Goal: Task Accomplishment & Management: Use online tool/utility

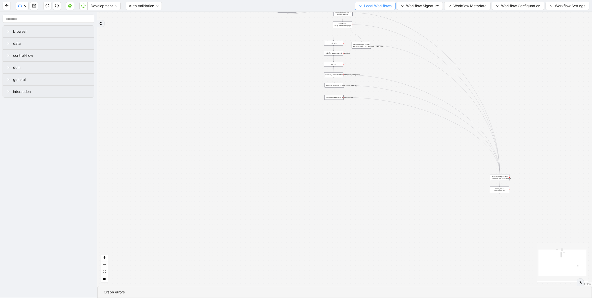
click at [377, 5] on span "Local Workflows" at bounding box center [377, 6] width 27 height 6
click at [370, 15] on span "Select" at bounding box center [372, 16] width 33 height 6
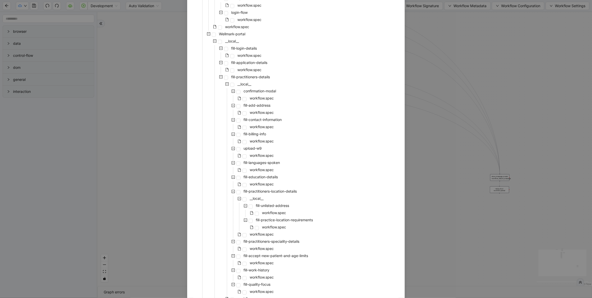
scroll to position [1726, 0]
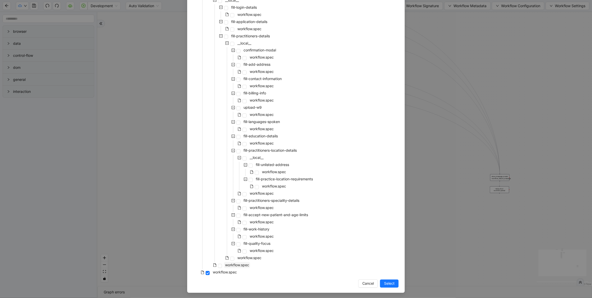
click at [236, 264] on span "workflow.spec" at bounding box center [237, 265] width 24 height 4
click at [366, 282] on span "Cancel" at bounding box center [368, 284] width 12 height 6
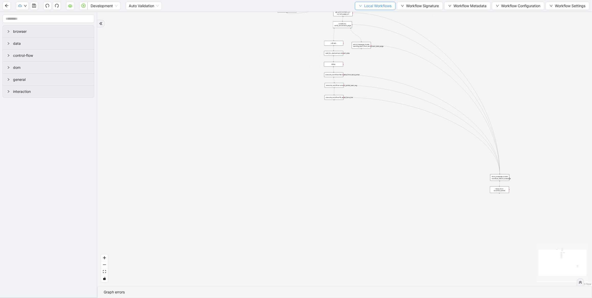
click at [370, 5] on span "Local Workflows" at bounding box center [377, 6] width 27 height 6
click at [356, 32] on span "Remove" at bounding box center [372, 32] width 33 height 6
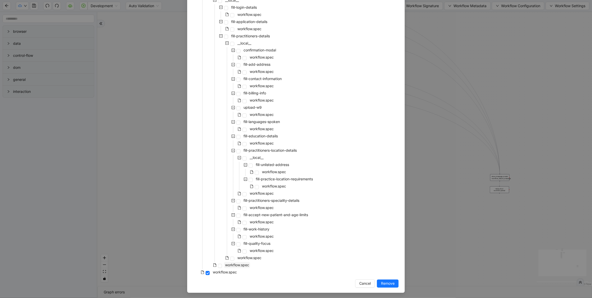
click at [243, 263] on span "workflow.spec" at bounding box center [237, 265] width 24 height 4
click at [386, 284] on span "Remove" at bounding box center [388, 284] width 14 height 6
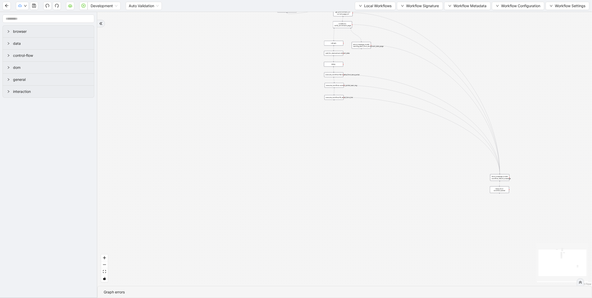
click at [360, 12] on div "trigger execute_workflow:carelon_portal_user_reg execute_workflow:fetch_data_fr…" at bounding box center [344, 149] width 494 height 274
click at [367, 7] on span "Local Workflows" at bounding box center [377, 6] width 27 height 6
click at [362, 33] on span "Remove" at bounding box center [372, 32] width 33 height 6
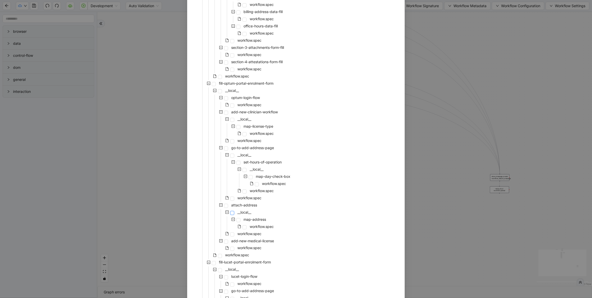
scroll to position [422, 0]
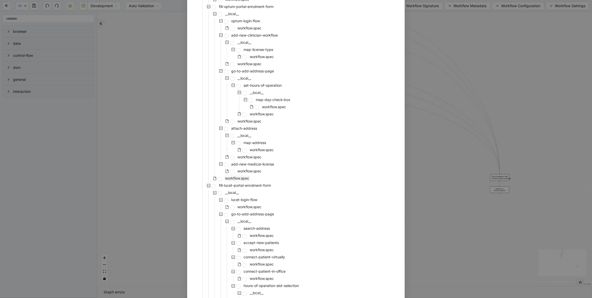
click at [238, 179] on span "workflow.spec" at bounding box center [237, 178] width 24 height 4
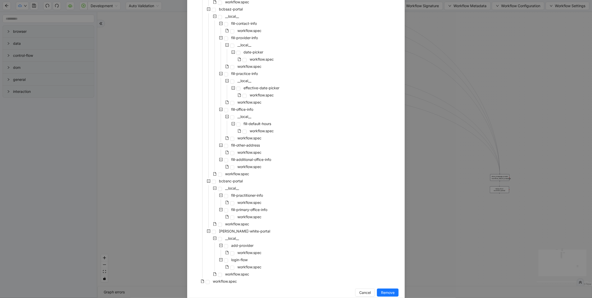
scroll to position [1447, 0]
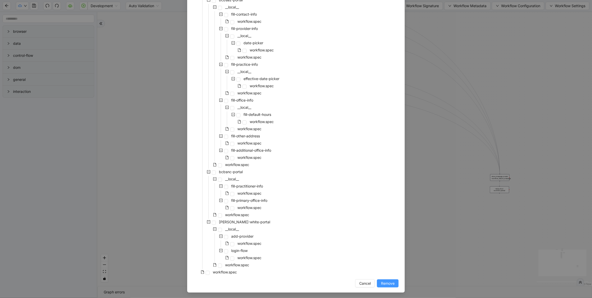
click at [384, 285] on span "Remove" at bounding box center [388, 284] width 14 height 6
click at [384, 285] on div "trigger execute_workflow:carelon_portal_user_reg execute_workflow:fetch_data_fr…" at bounding box center [344, 149] width 494 height 274
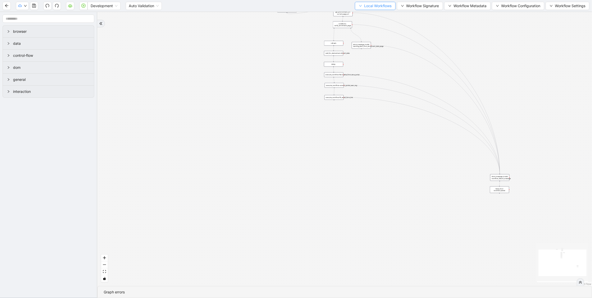
click at [376, 2] on button "Local Workflows" at bounding box center [375, 6] width 41 height 8
click at [365, 32] on span "Remove" at bounding box center [372, 32] width 33 height 6
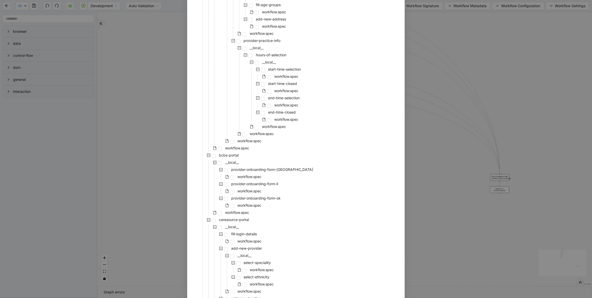
scroll to position [653, 0]
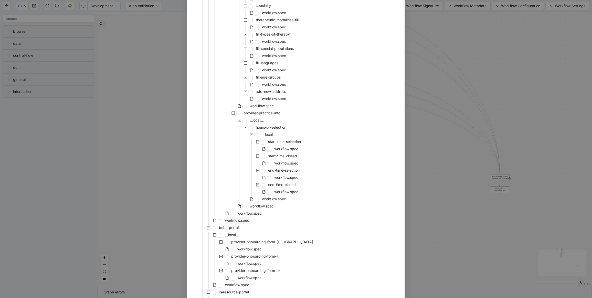
click at [235, 222] on span "workflow.spec" at bounding box center [237, 220] width 24 height 4
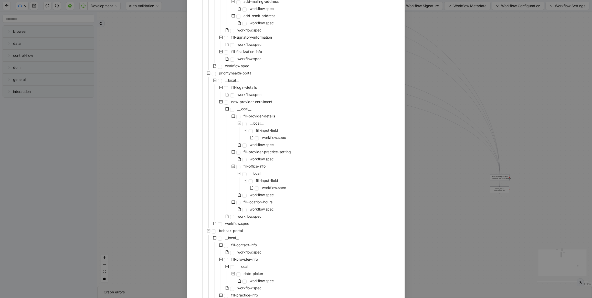
scroll to position [1267, 0]
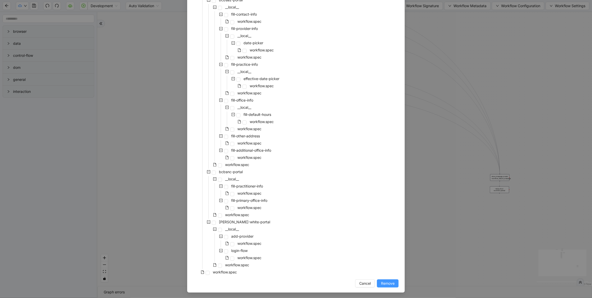
click at [390, 282] on span "Remove" at bounding box center [388, 284] width 14 height 6
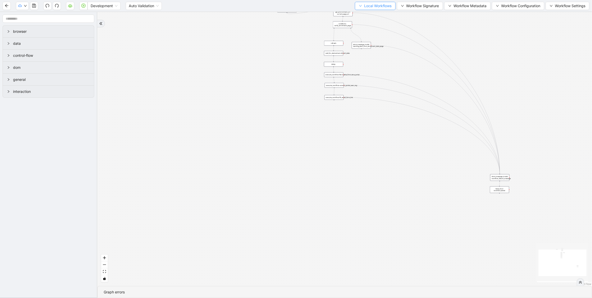
click at [368, 3] on span "Local Workflows" at bounding box center [377, 6] width 27 height 6
click at [362, 30] on span "Remove" at bounding box center [372, 32] width 33 height 6
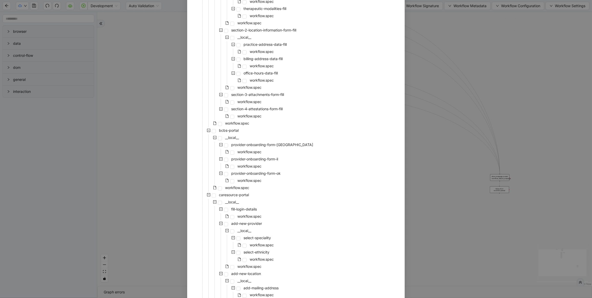
scroll to position [307, 0]
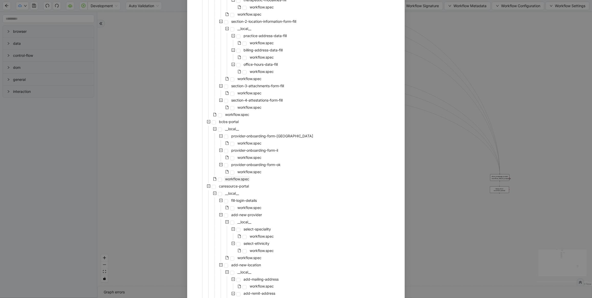
click at [240, 180] on span "workflow.spec" at bounding box center [237, 179] width 24 height 4
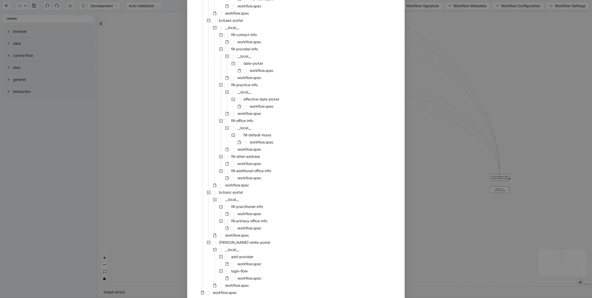
scroll to position [816, 0]
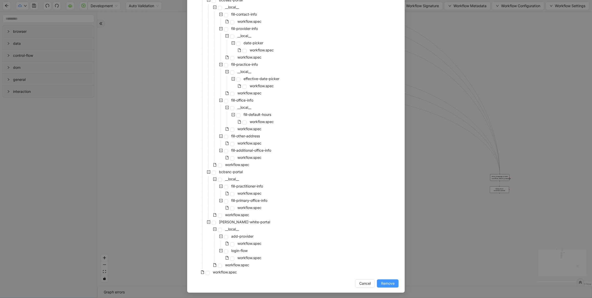
click at [382, 282] on span "Remove" at bounding box center [388, 284] width 14 height 6
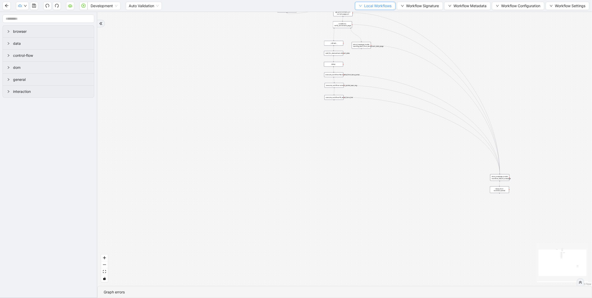
click at [386, 7] on span "Local Workflows" at bounding box center [377, 6] width 27 height 6
click at [364, 34] on span "Remove" at bounding box center [372, 32] width 33 height 6
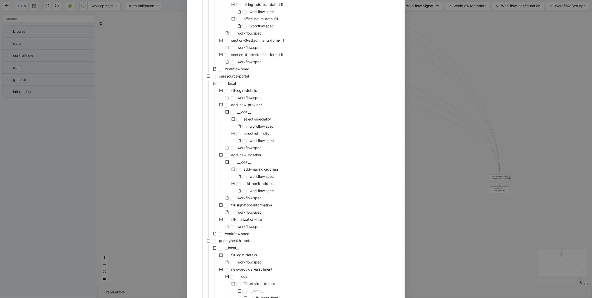
scroll to position [346, 0]
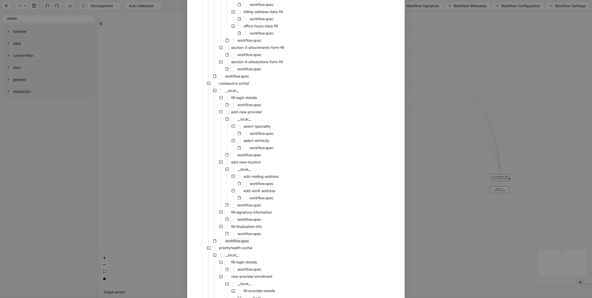
click at [236, 244] on span "workflow.spec" at bounding box center [237, 241] width 26 height 6
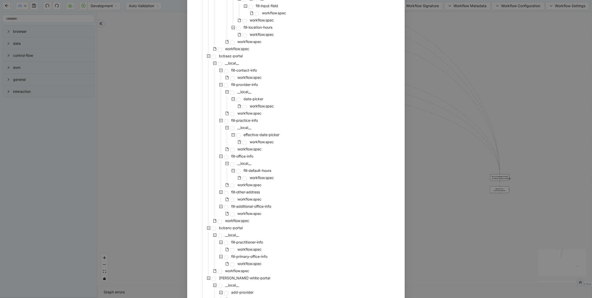
scroll to position [752, 0]
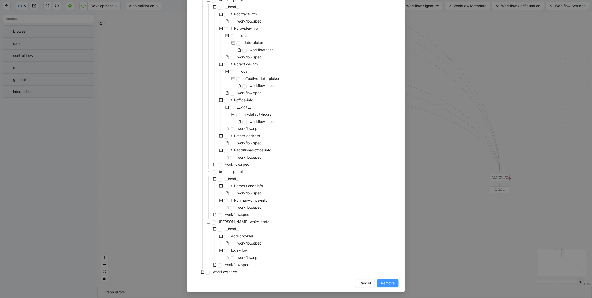
click at [389, 282] on span "Remove" at bounding box center [388, 284] width 14 height 6
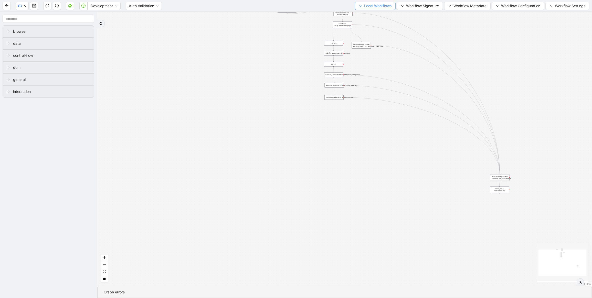
click at [377, 10] on button "Local Workflows" at bounding box center [375, 6] width 41 height 8
click at [362, 30] on span "Remove" at bounding box center [372, 32] width 33 height 6
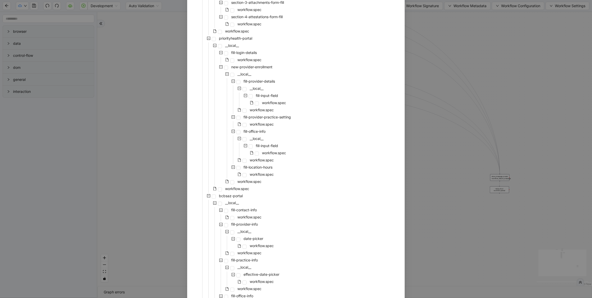
scroll to position [422, 0]
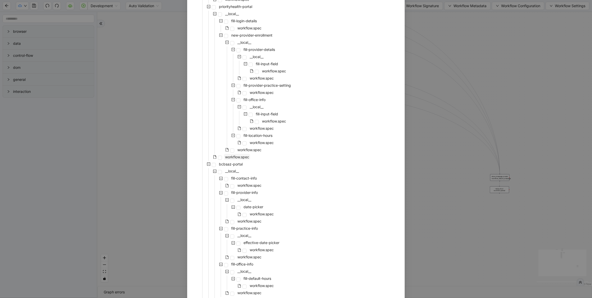
click at [237, 157] on span "workflow.spec" at bounding box center [237, 157] width 24 height 4
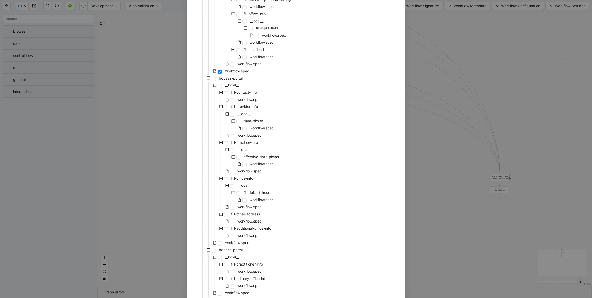
scroll to position [587, 0]
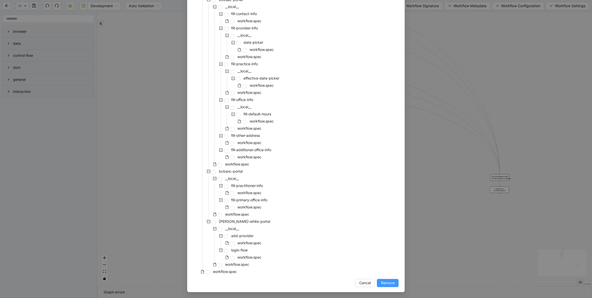
click at [381, 284] on span "Remove" at bounding box center [388, 284] width 14 height 6
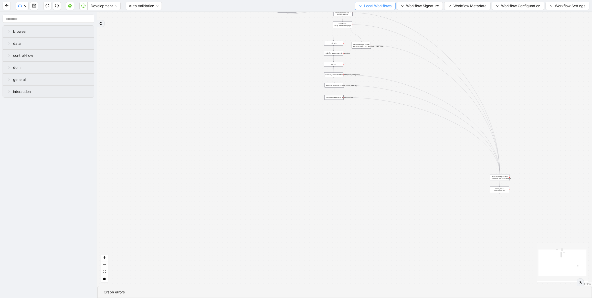
click at [375, 7] on span "Local Workflows" at bounding box center [377, 6] width 27 height 6
click at [369, 30] on span "Remove" at bounding box center [372, 32] width 33 height 6
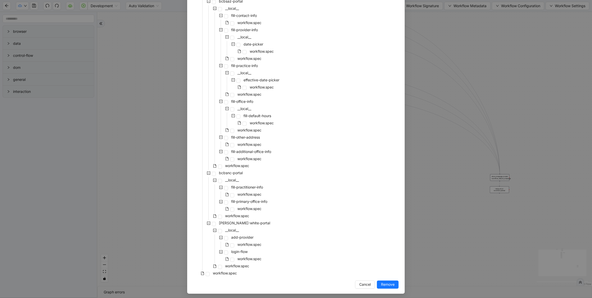
scroll to position [429, 0]
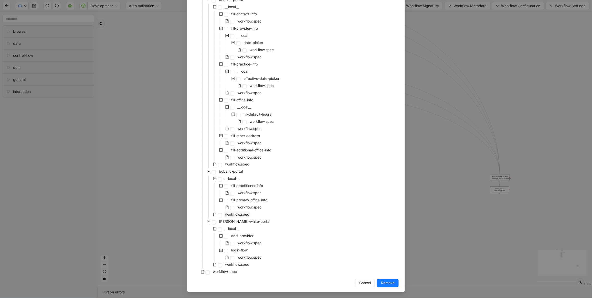
click at [239, 215] on span "workflow.spec" at bounding box center [237, 214] width 24 height 4
click at [388, 284] on span "Remove" at bounding box center [388, 284] width 14 height 6
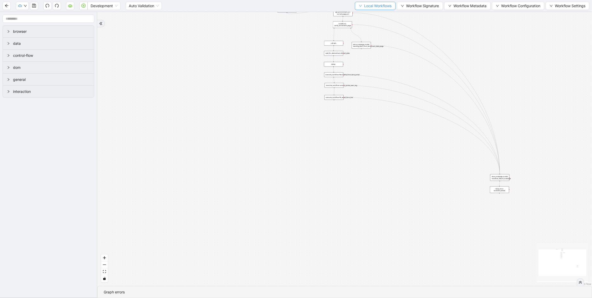
click at [370, 5] on span "Local Workflows" at bounding box center [377, 6] width 27 height 6
click at [364, 29] on span "Remove" at bounding box center [372, 32] width 33 height 6
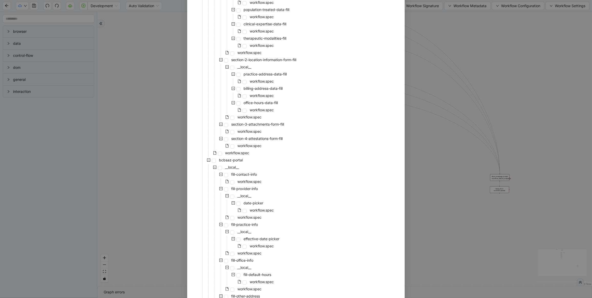
scroll to position [346, 0]
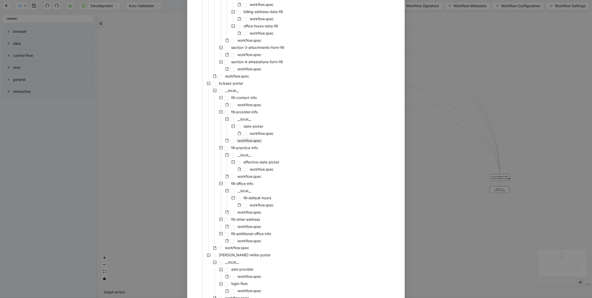
click at [245, 140] on span "workflow.spec" at bounding box center [249, 140] width 24 height 4
click at [230, 249] on span "workflow.spec" at bounding box center [237, 248] width 24 height 4
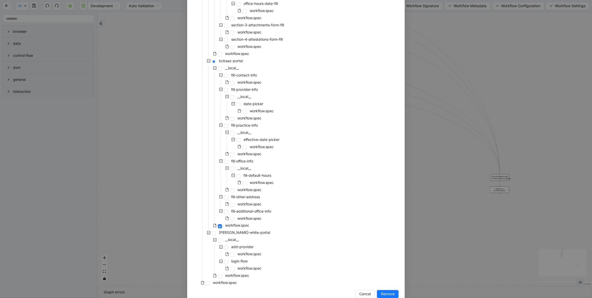
scroll to position [379, 0]
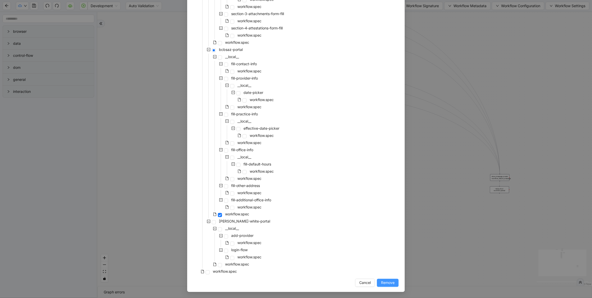
click at [385, 283] on span "Remove" at bounding box center [388, 283] width 14 height 6
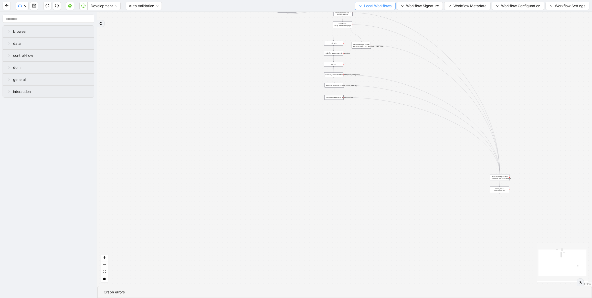
click at [372, 5] on span "Local Workflows" at bounding box center [377, 6] width 27 height 6
click at [360, 28] on li "Remove" at bounding box center [372, 32] width 39 height 8
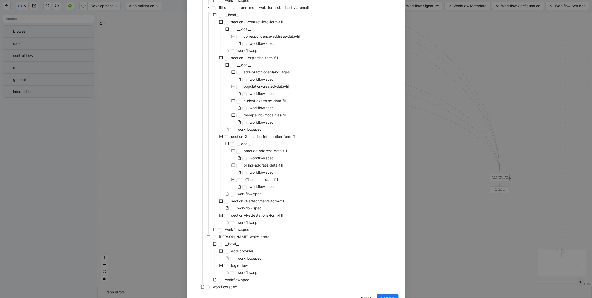
scroll to position [207, 0]
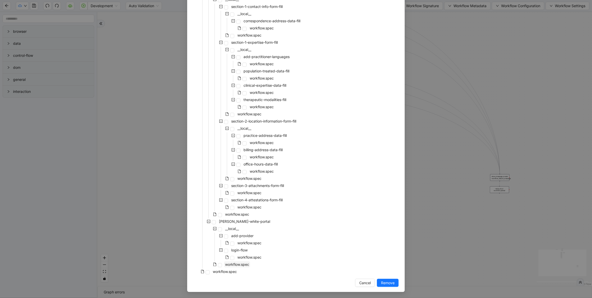
click at [243, 265] on span "workflow.spec" at bounding box center [237, 264] width 24 height 4
click at [385, 280] on span "Remove" at bounding box center [388, 283] width 14 height 6
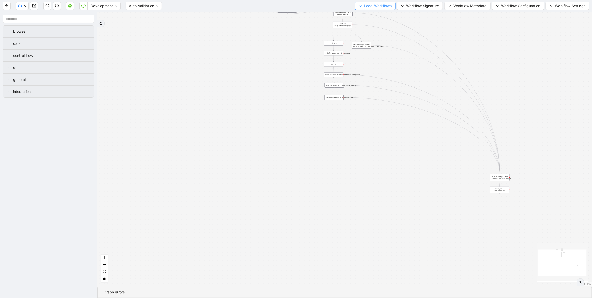
click at [367, 5] on span "Local Workflows" at bounding box center [377, 6] width 27 height 6
click at [365, 15] on span "Select" at bounding box center [372, 16] width 33 height 6
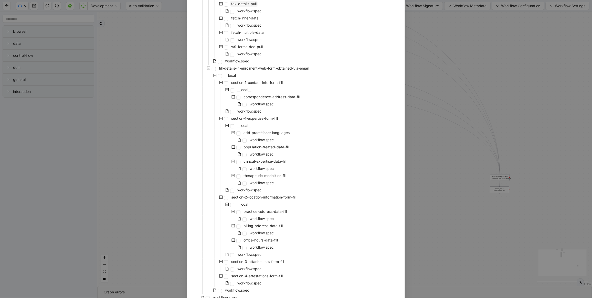
scroll to position [154, 0]
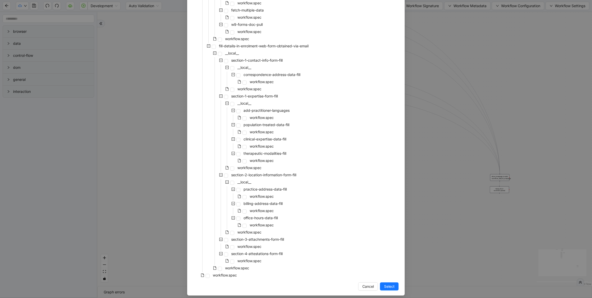
click at [472, 130] on div "Select Local Workflow carelon-tava-enrollment-form __local__ carelon-portal-use…" at bounding box center [296, 149] width 592 height 298
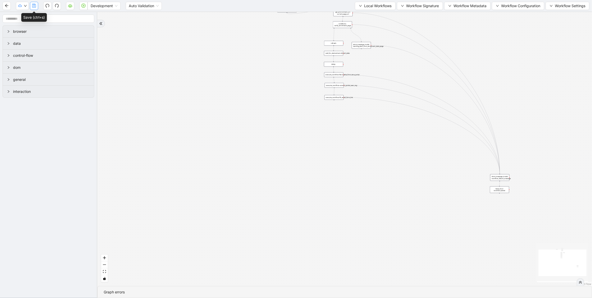
click at [35, 5] on icon "save" at bounding box center [34, 6] width 4 height 4
click at [32, 9] on button "button" at bounding box center [34, 6] width 8 height 8
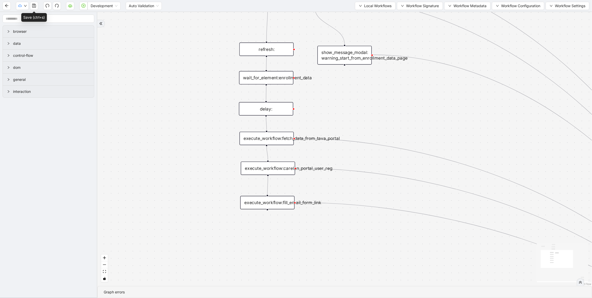
click at [262, 142] on div "execute_workflow:fetch_data_from_tava_portal" at bounding box center [266, 138] width 54 height 13
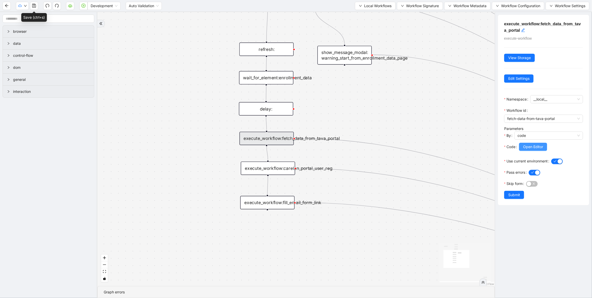
click at [528, 145] on span "Open Editor" at bounding box center [533, 147] width 20 height 6
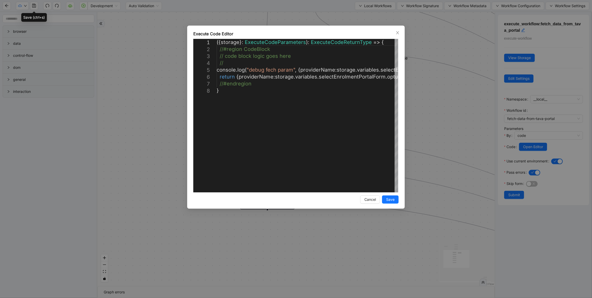
click at [424, 123] on div "Execute Code Editor 1 2 3 4 5 6 7 8 ({ storage }: ExecuteCodeParameters ): Exec…" at bounding box center [296, 149] width 592 height 298
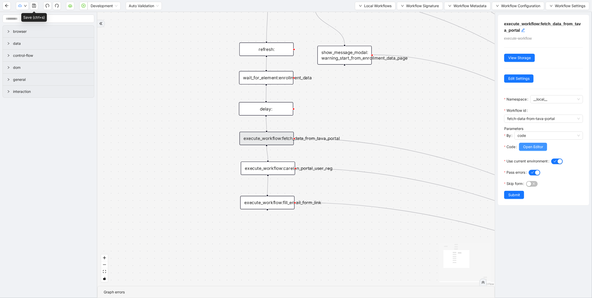
click at [528, 144] on span "Open Editor" at bounding box center [533, 147] width 20 height 6
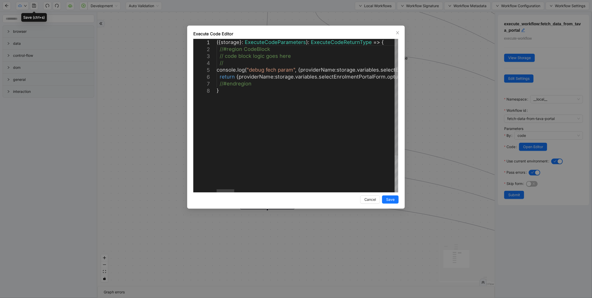
scroll to position [0, 1158]
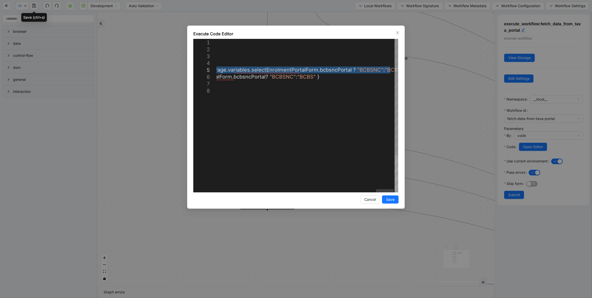
drag, startPoint x: 220, startPoint y: 71, endPoint x: 426, endPoint y: 72, distance: 206.6
drag, startPoint x: 240, startPoint y: 71, endPoint x: 387, endPoint y: 69, distance: 146.7
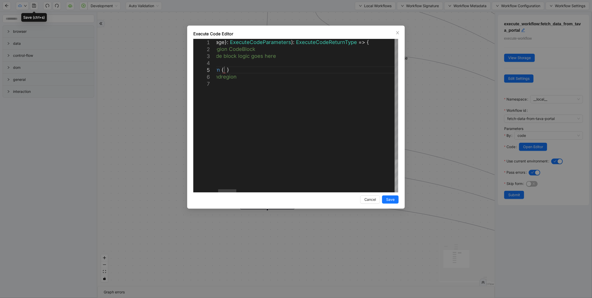
scroll to position [0, 197]
type textarea "**********"
click at [392, 198] on span "Save" at bounding box center [390, 200] width 8 height 6
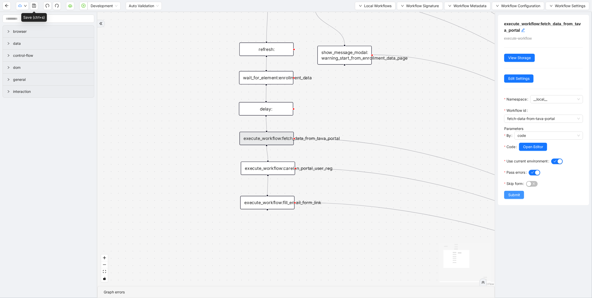
click at [505, 195] on button "Submit" at bounding box center [514, 195] width 20 height 8
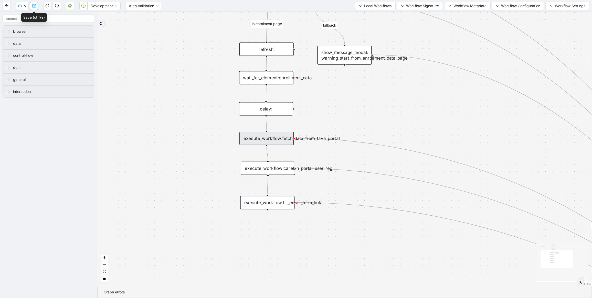
click at [36, 8] on button "button" at bounding box center [34, 6] width 8 height 8
click at [380, 4] on span "Local Workflows" at bounding box center [377, 6] width 27 height 6
click at [378, 18] on span "Select" at bounding box center [372, 16] width 33 height 6
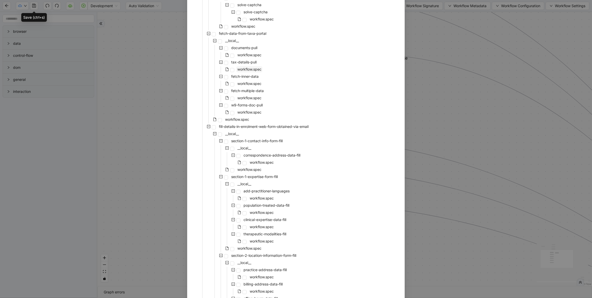
scroll to position [77, 0]
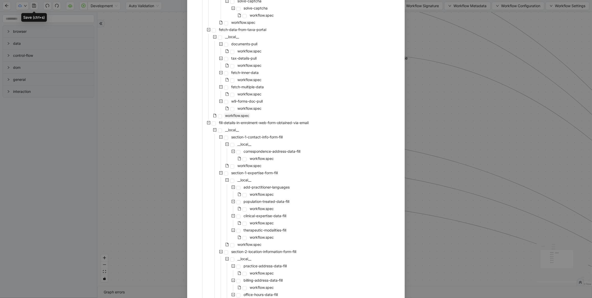
click at [227, 113] on span "workflow.spec" at bounding box center [237, 115] width 24 height 4
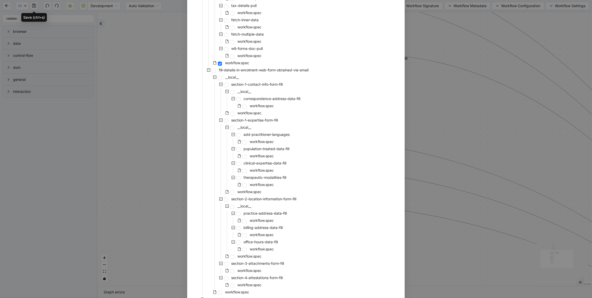
scroll to position [157, 0]
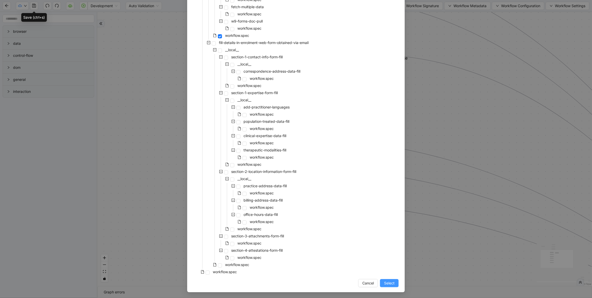
click at [384, 284] on span "Select" at bounding box center [389, 284] width 10 height 6
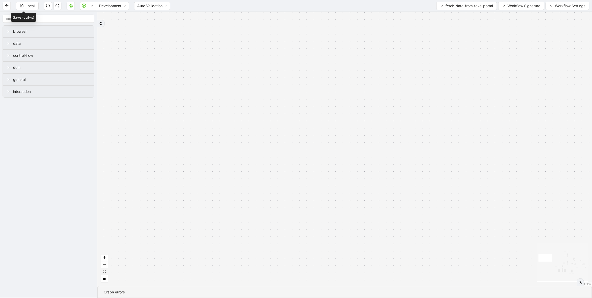
click at [106, 271] on button "fit view" at bounding box center [104, 271] width 7 height 7
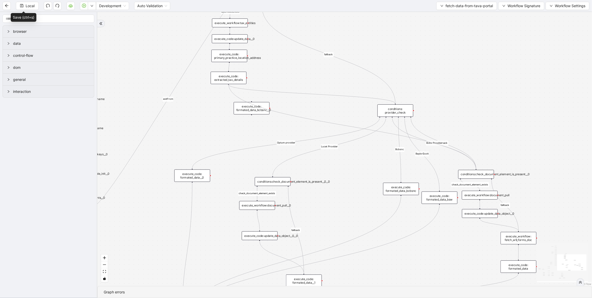
drag, startPoint x: 229, startPoint y: 84, endPoint x: 474, endPoint y: 169, distance: 259.5
click at [474, 169] on div "check_document_element_exists taxEntitiesExists success fallback exitFrom fallb…" at bounding box center [344, 149] width 494 height 274
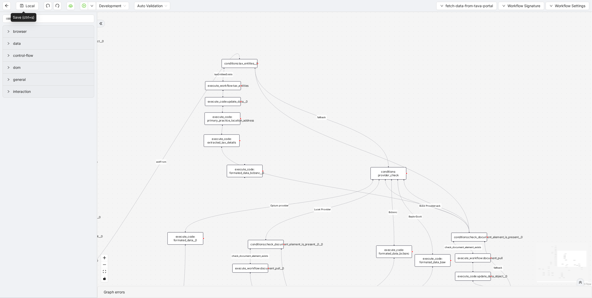
drag, startPoint x: 255, startPoint y: 67, endPoint x: 467, endPoint y: 233, distance: 269.5
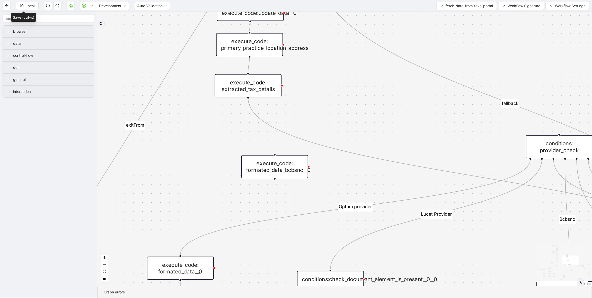
drag, startPoint x: 283, startPoint y: 144, endPoint x: 264, endPoint y: 171, distance: 33.3
click at [264, 171] on div "execute_code: formated_data_bcbsnc__0" at bounding box center [274, 166] width 67 height 23
click at [265, 168] on div "execute_code: formated_data_bcbsnc__0" at bounding box center [272, 169] width 67 height 23
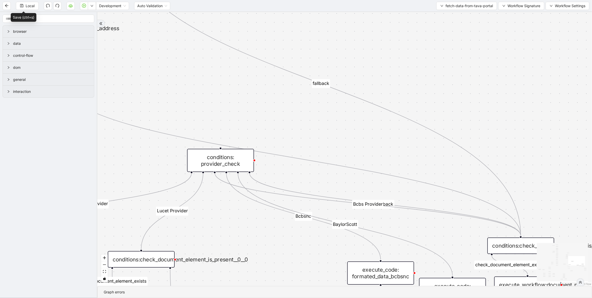
drag, startPoint x: 375, startPoint y: 128, endPoint x: 226, endPoint y: 164, distance: 153.3
click at [226, 164] on div "conditions: provider_check" at bounding box center [220, 160] width 67 height 23
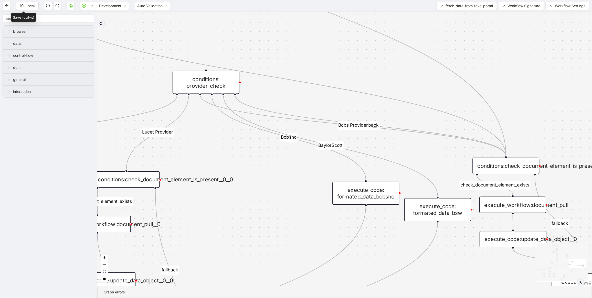
click at [384, 130] on icon "Edge from conditions: provider_check to conditions:check_document_element_is_pr…" at bounding box center [353, 125] width 306 height 61
click at [207, 81] on div "conditions: provider_check" at bounding box center [206, 82] width 67 height 23
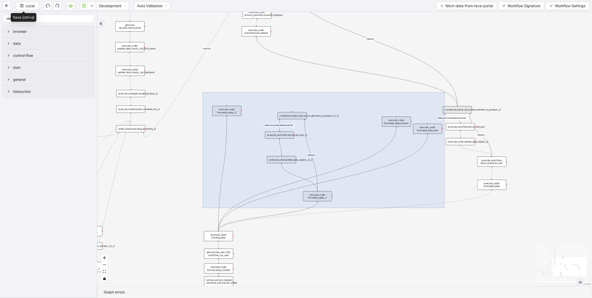
drag, startPoint x: 203, startPoint y: 92, endPoint x: 444, endPoint y: 208, distance: 267.9
click at [444, 208] on div "check_document_element_exists taxEntitiesExists success fallback exitFrom fallb…" at bounding box center [344, 149] width 494 height 274
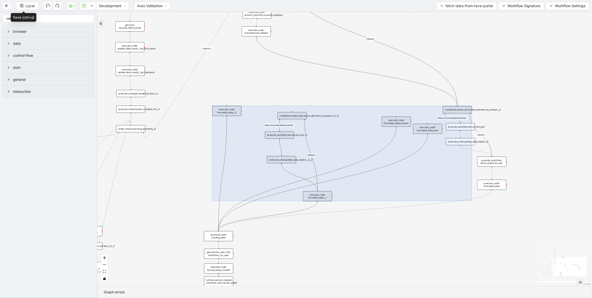
click at [418, 220] on div "check_document_element_exists taxEntitiesExists success fallback exitFrom fallb…" at bounding box center [344, 149] width 494 height 274
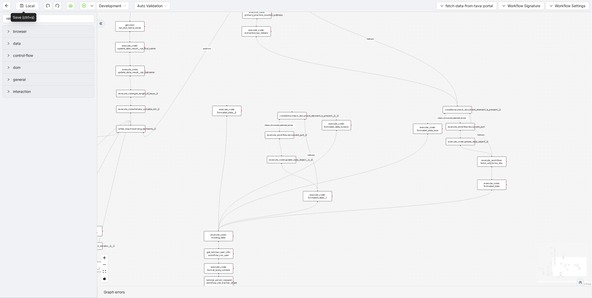
drag, startPoint x: 405, startPoint y: 124, endPoint x: 345, endPoint y: 127, distance: 60.0
click at [345, 127] on div "execute_code: formated_data_bcbsnc" at bounding box center [336, 125] width 29 height 10
drag, startPoint x: 428, startPoint y: 131, endPoint x: 363, endPoint y: 135, distance: 64.4
click at [363, 135] on div "execute_code: formated_data_bsw" at bounding box center [363, 133] width 29 height 10
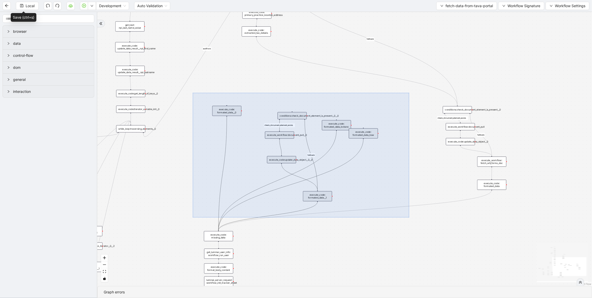
drag, startPoint x: 193, startPoint y: 93, endPoint x: 409, endPoint y: 218, distance: 249.6
click at [409, 218] on div "check_document_element_exists taxEntitiesExists success fallback exitFrom fallb…" at bounding box center [344, 149] width 494 height 274
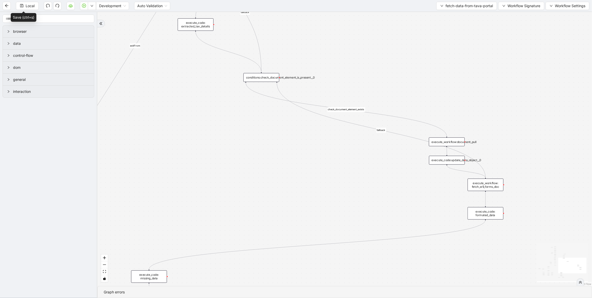
drag, startPoint x: 450, startPoint y: 122, endPoint x: 268, endPoint y: 79, distance: 186.9
click at [268, 79] on div "conditions:check_document_element_is_present__0" at bounding box center [261, 77] width 36 height 9
drag, startPoint x: 446, startPoint y: 137, endPoint x: 265, endPoint y: 142, distance: 180.5
click at [251, 143] on div "check_document_element_exists taxEntitiesExists success fallback exitFrom fallb…" at bounding box center [344, 149] width 494 height 274
drag, startPoint x: 446, startPoint y: 141, endPoint x: 188, endPoint y: 113, distance: 259.3
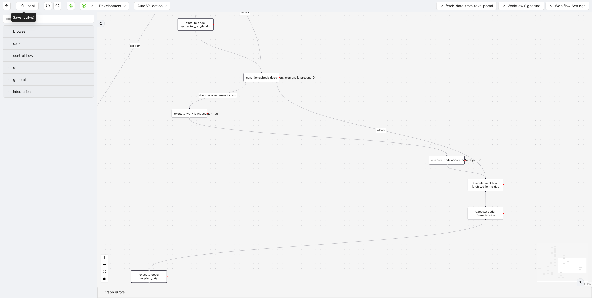
click at [188, 113] on div "execute_workflow:document_pull" at bounding box center [189, 113] width 36 height 9
drag, startPoint x: 454, startPoint y: 160, endPoint x: 196, endPoint y: 138, distance: 259.4
click at [196, 138] on div "execute_code:update_data_object__0" at bounding box center [188, 138] width 36 height 9
drag, startPoint x: 489, startPoint y: 187, endPoint x: 281, endPoint y: 177, distance: 208.8
click at [281, 177] on div "execute_workflow: fetch_w9_forms_doc" at bounding box center [277, 175] width 36 height 13
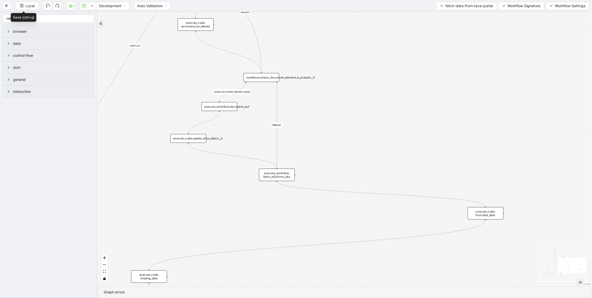
drag, startPoint x: 198, startPoint y: 114, endPoint x: 225, endPoint y: 107, distance: 28.7
click at [225, 107] on div "execute_workflow:document_pull" at bounding box center [219, 106] width 36 height 9
drag, startPoint x: 196, startPoint y: 137, endPoint x: 227, endPoint y: 126, distance: 32.6
click at [227, 126] on div "execute_code:update_data_object__0" at bounding box center [219, 127] width 36 height 9
drag, startPoint x: 497, startPoint y: 210, endPoint x: 288, endPoint y: 197, distance: 209.0
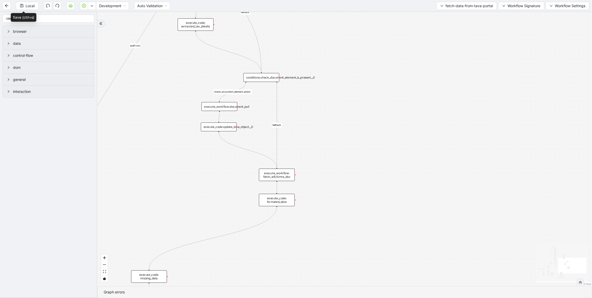
click at [288, 197] on div "execute_code: formated_data" at bounding box center [277, 200] width 36 height 13
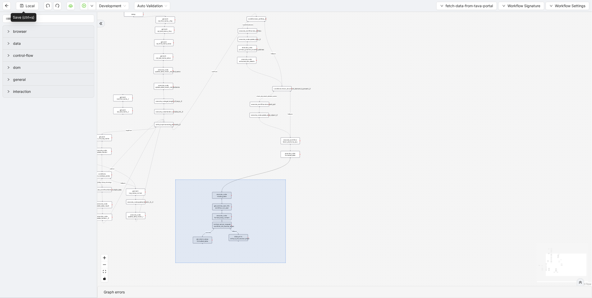
drag, startPoint x: 175, startPoint y: 180, endPoint x: 286, endPoint y: 263, distance: 138.3
click at [286, 263] on div "check_document_element_exists taxEntitiesExists success fallback exitFrom fallb…" at bounding box center [344, 149] width 494 height 274
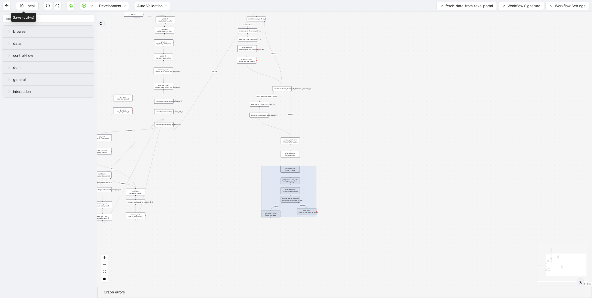
drag, startPoint x: 210, startPoint y: 219, endPoint x: 278, endPoint y: 193, distance: 73.2
click at [278, 193] on div at bounding box center [288, 191] width 55 height 51
click at [401, 186] on div "check_document_element_exists taxEntitiesExists success fallback exitFrom fallb…" at bounding box center [344, 149] width 494 height 274
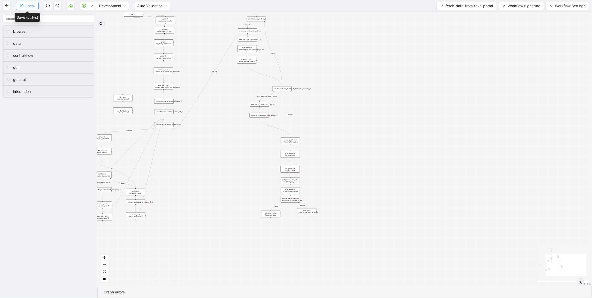
click at [31, 7] on span "Local" at bounding box center [30, 6] width 9 height 6
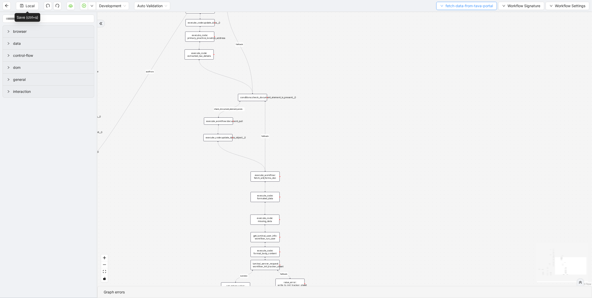
click at [449, 6] on span "fetch-data-from-tava-portal" at bounding box center [468, 6] width 47 height 6
click at [450, 14] on span "Select" at bounding box center [465, 16] width 53 height 6
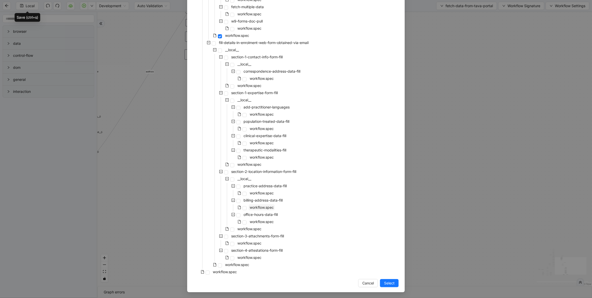
scroll to position [42, 0]
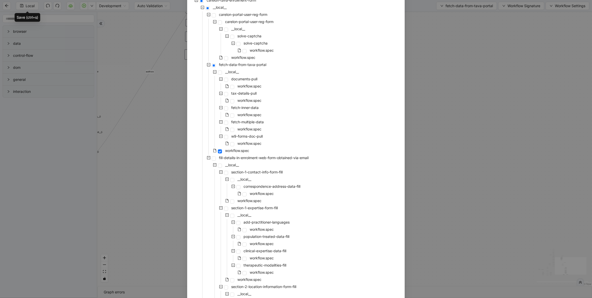
click at [437, 112] on div "Select Local Workflow carelon-tava-enrollment-form __local__ carelon-portal-use…" at bounding box center [296, 149] width 592 height 298
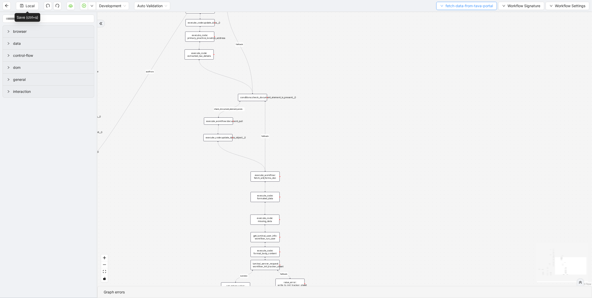
click at [477, 6] on span "fetch-data-from-tava-portal" at bounding box center [468, 6] width 47 height 6
click at [517, 5] on span "Workflow Signature" at bounding box center [523, 6] width 33 height 6
click at [502, 26] on li "Type" at bounding box center [520, 24] width 40 height 8
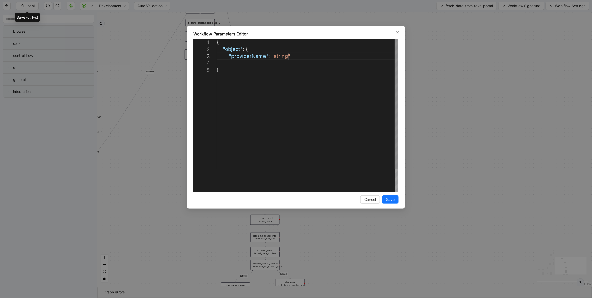
scroll to position [0, 3]
drag, startPoint x: 302, startPoint y: 56, endPoint x: 203, endPoint y: 57, distance: 99.6
type textarea "**********"
click at [391, 199] on span "Save" at bounding box center [390, 200] width 8 height 6
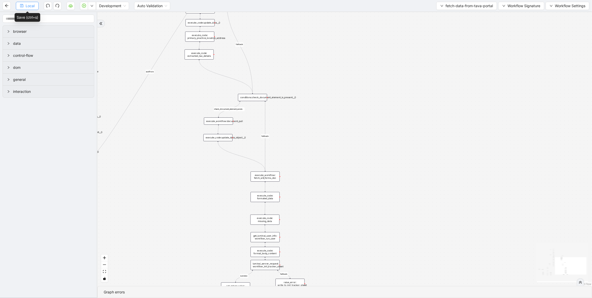
click at [31, 4] on span "Local" at bounding box center [30, 6] width 9 height 6
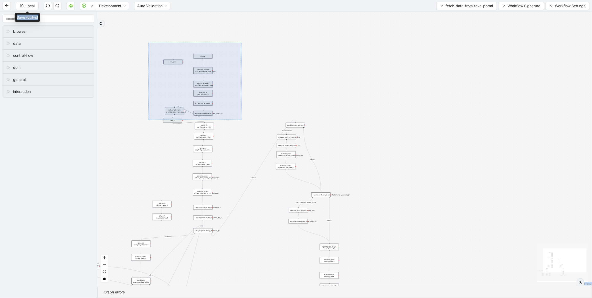
drag, startPoint x: 150, startPoint y: 45, endPoint x: 241, endPoint y: 120, distance: 117.3
click at [241, 120] on div "check_document_element_exists taxEntitiesExists success fallback exitFrom fallb…" at bounding box center [344, 149] width 494 height 274
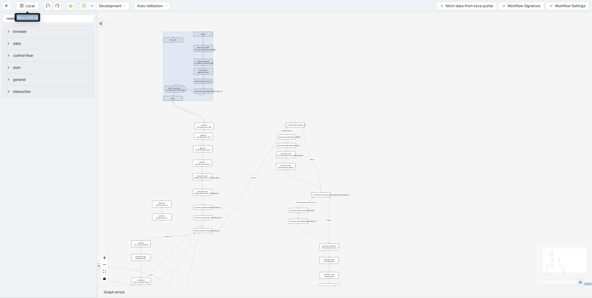
drag, startPoint x: 206, startPoint y: 98, endPoint x: 207, endPoint y: 76, distance: 22.0
click at [207, 76] on div at bounding box center [188, 66] width 50 height 69
click at [277, 72] on div "check_document_element_exists taxEntitiesExists success fallback exitFrom fallb…" at bounding box center [344, 149] width 494 height 274
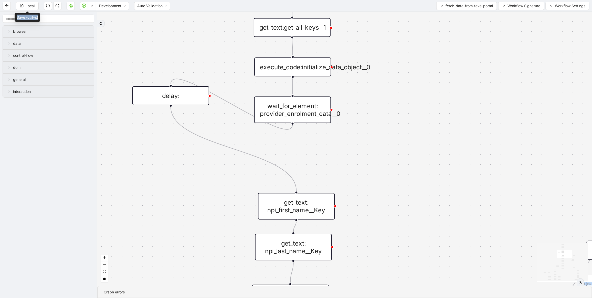
drag, startPoint x: 186, startPoint y: 58, endPoint x: 297, endPoint y: 106, distance: 121.7
click at [297, 106] on div "wait_for_element: provider_enrolment_data__0" at bounding box center [292, 109] width 77 height 27
drag, startPoint x: 180, startPoint y: 104, endPoint x: 296, endPoint y: 156, distance: 127.4
click at [296, 156] on div "delay:" at bounding box center [292, 153] width 77 height 19
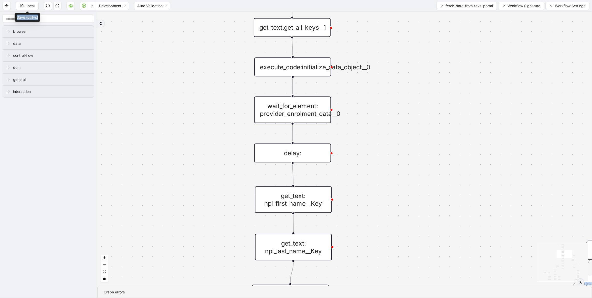
drag, startPoint x: 312, startPoint y: 208, endPoint x: 309, endPoint y: 201, distance: 7.3
click at [309, 201] on div "get_text: npi_first_name__Key" at bounding box center [293, 200] width 77 height 27
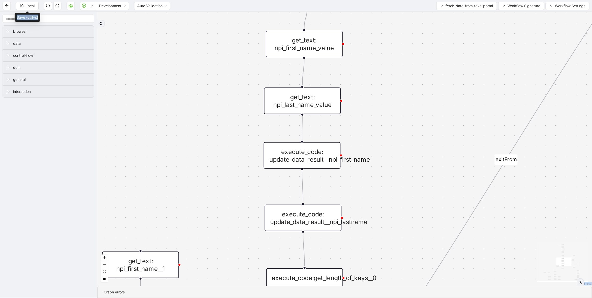
click at [310, 103] on div "get_text: npi_last_name_value" at bounding box center [302, 101] width 77 height 27
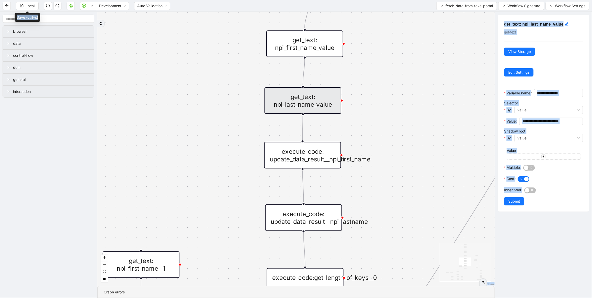
click at [384, 132] on div "check_document_element_exists taxEntitiesExists success fallback exitFrom fallb…" at bounding box center [295, 149] width 397 height 274
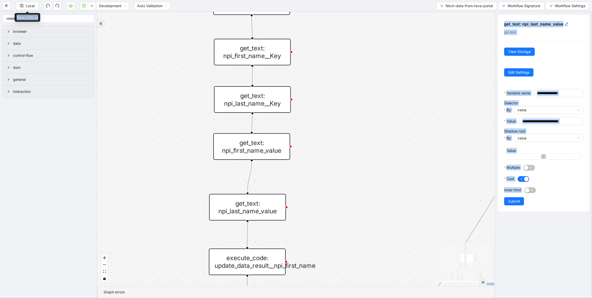
drag, startPoint x: 258, startPoint y: 159, endPoint x: 261, endPoint y: 152, distance: 7.7
click at [260, 153] on div "get_text: npi_first_name_value" at bounding box center [251, 146] width 77 height 27
drag, startPoint x: 254, startPoint y: 209, endPoint x: 259, endPoint y: 200, distance: 10.6
click at [259, 200] on div "get_text: npi_last_name_value" at bounding box center [252, 198] width 77 height 27
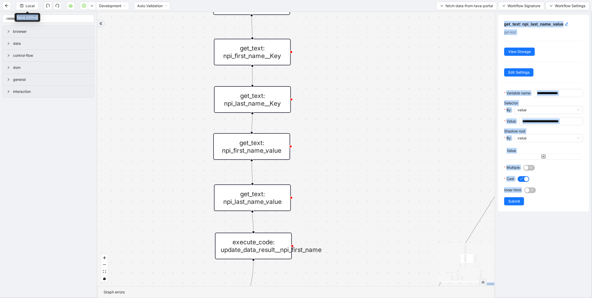
drag, startPoint x: 243, startPoint y: 269, endPoint x: 249, endPoint y: 253, distance: 17.0
click at [249, 253] on div "execute_code: update_data_result__npi_first_name" at bounding box center [253, 246] width 77 height 27
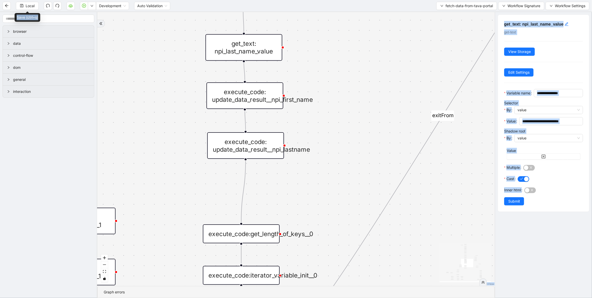
drag, startPoint x: 250, startPoint y: 170, endPoint x: 250, endPoint y: 152, distance: 18.2
click at [250, 152] on div "execute_code: update_data_result__npi_lastname" at bounding box center [245, 145] width 77 height 27
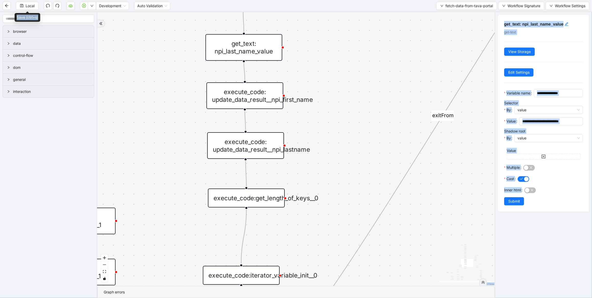
drag, startPoint x: 251, startPoint y: 232, endPoint x: 252, endPoint y: 204, distance: 27.9
click at [252, 204] on div "execute_code:get_length_of_keys__0" at bounding box center [246, 198] width 77 height 19
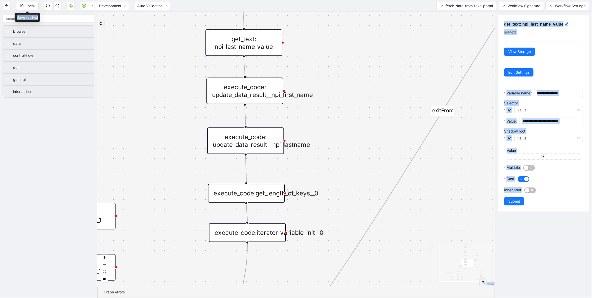
drag, startPoint x: 243, startPoint y: 276, endPoint x: 248, endPoint y: 240, distance: 36.3
click at [248, 240] on div "execute_code:iterator_variable_init__0" at bounding box center [247, 232] width 77 height 19
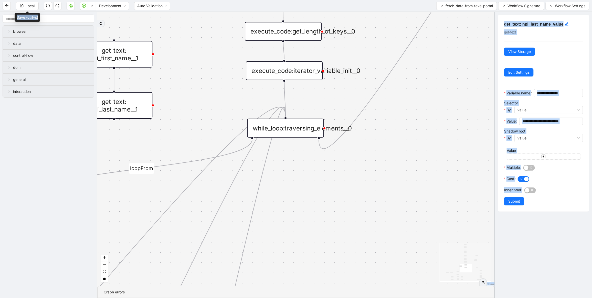
drag, startPoint x: 285, startPoint y: 163, endPoint x: 292, endPoint y: 131, distance: 33.1
click at [292, 131] on div "while_loop:traversing_elements__0" at bounding box center [285, 128] width 77 height 19
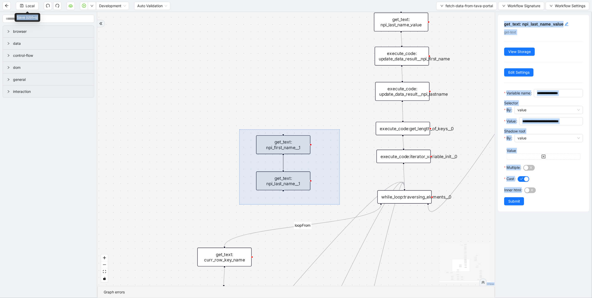
drag, startPoint x: 239, startPoint y: 130, endPoint x: 339, endPoint y: 204, distance: 124.1
click at [340, 205] on div "check_document_element_exists taxEntitiesExists success fallback exitFrom fallb…" at bounding box center [295, 149] width 397 height 274
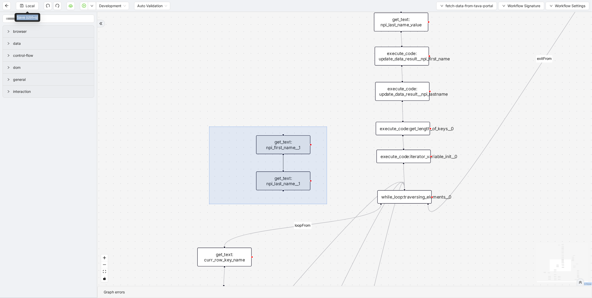
drag, startPoint x: 211, startPoint y: 127, endPoint x: 328, endPoint y: 205, distance: 141.3
click at [328, 205] on div "check_document_element_exists taxEntitiesExists success fallback exitFrom fallb…" at bounding box center [344, 149] width 494 height 274
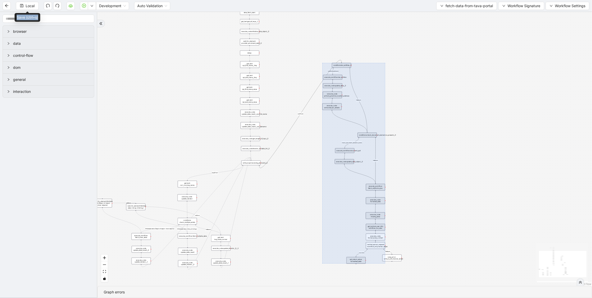
drag, startPoint x: 294, startPoint y: 53, endPoint x: 454, endPoint y: 291, distance: 286.6
click at [454, 291] on section "check_document_element_exists taxEntitiesExists success fallback exitFrom fallb…" at bounding box center [344, 155] width 494 height 286
drag, startPoint x: 429, startPoint y: 213, endPoint x: 418, endPoint y: 191, distance: 24.4
click at [429, 213] on div "check_document_element_exists taxEntitiesExists success fallback exitFrom fallb…" at bounding box center [344, 149] width 494 height 274
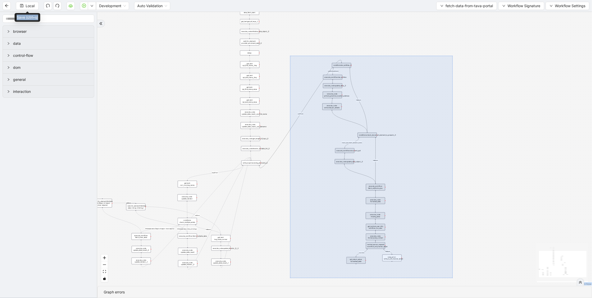
drag, startPoint x: 290, startPoint y: 56, endPoint x: 453, endPoint y: 278, distance: 275.5
click at [453, 278] on div "check_document_element_exists taxEntitiesExists success fallback exitFrom fallb…" at bounding box center [344, 149] width 494 height 274
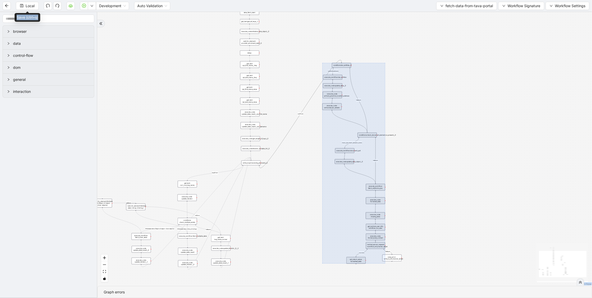
drag, startPoint x: 446, startPoint y: 239, endPoint x: 345, endPoint y: 150, distance: 134.4
click at [446, 240] on div "check_document_element_exists taxEntitiesExists success fallback exitFrom fallb…" at bounding box center [344, 149] width 494 height 274
click at [286, 51] on div "check_document_element_exists taxEntitiesExists success fallback exitFrom fallb…" at bounding box center [344, 149] width 494 height 274
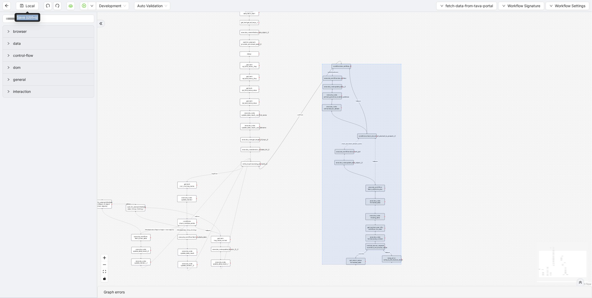
drag, startPoint x: 287, startPoint y: 52, endPoint x: 479, endPoint y: 293, distance: 307.9
click at [479, 293] on section "check_document_element_exists taxEntitiesExists success fallback exitFrom fallb…" at bounding box center [344, 155] width 494 height 286
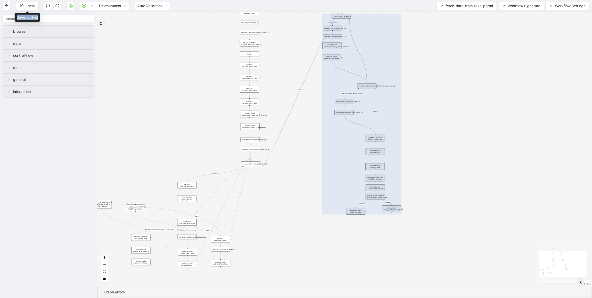
drag, startPoint x: 363, startPoint y: 155, endPoint x: 365, endPoint y: 105, distance: 49.9
click at [365, 105] on div at bounding box center [361, 114] width 79 height 201
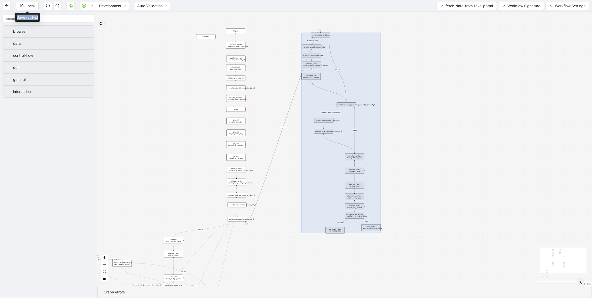
drag, startPoint x: 369, startPoint y: 137, endPoint x: 362, endPoint y: 101, distance: 37.3
click at [362, 101] on div at bounding box center [341, 133] width 79 height 201
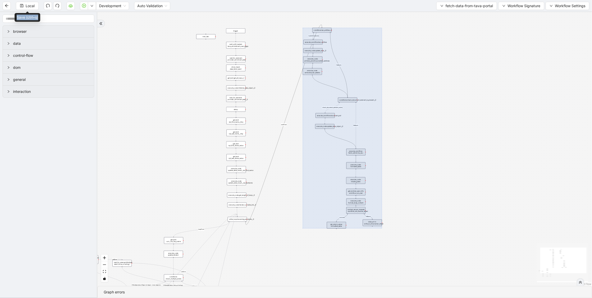
drag, startPoint x: 348, startPoint y: 62, endPoint x: 349, endPoint y: 57, distance: 5.0
click at [349, 57] on div at bounding box center [342, 128] width 79 height 201
click at [283, 71] on div "check_document_element_exists taxEntitiesExists success fallback exitFrom fallb…" at bounding box center [344, 149] width 494 height 274
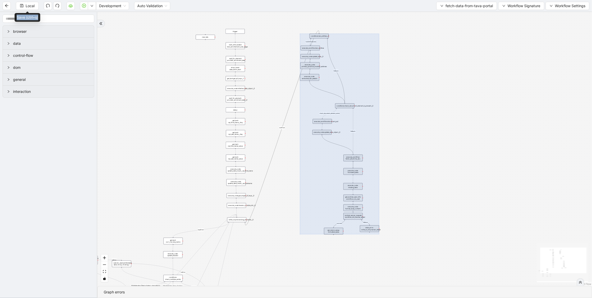
drag, startPoint x: 325, startPoint y: 31, endPoint x: 323, endPoint y: 36, distance: 5.8
click at [323, 36] on div at bounding box center [339, 134] width 79 height 201
click at [275, 49] on div "check_document_element_exists taxEntitiesExists success fallback exitFrom fallb…" at bounding box center [344, 149] width 494 height 274
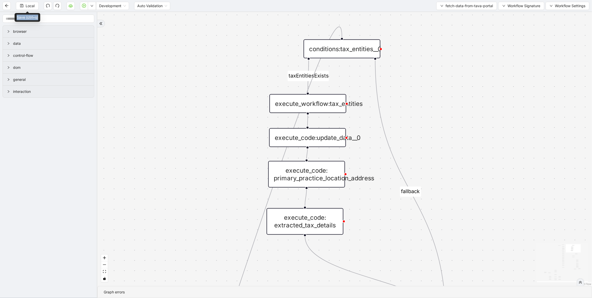
drag, startPoint x: 338, startPoint y: 55, endPoint x: 337, endPoint y: 48, distance: 7.3
click at [337, 48] on div "conditions:tax_entities__0" at bounding box center [342, 48] width 77 height 19
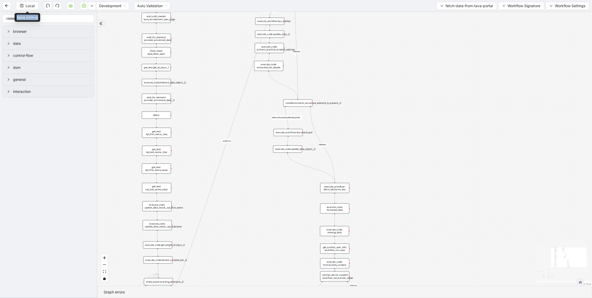
drag, startPoint x: 332, startPoint y: 110, endPoint x: 309, endPoint y: 104, distance: 24.0
click at [309, 104] on div "conditions:check_document_element_is_present__0" at bounding box center [297, 103] width 29 height 7
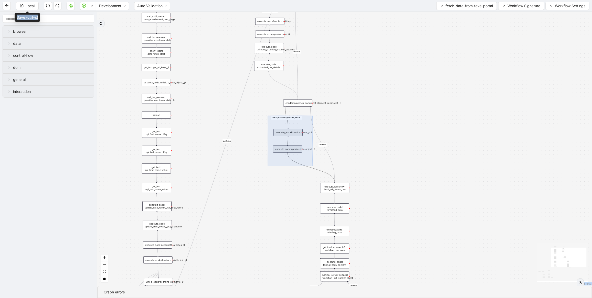
drag, startPoint x: 268, startPoint y: 116, endPoint x: 313, endPoint y: 166, distance: 67.8
click at [313, 166] on div "check_document_element_exists taxEntitiesExists success fallback exitFrom fallb…" at bounding box center [344, 149] width 494 height 274
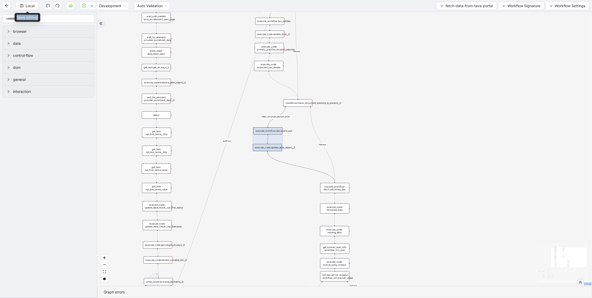
drag, startPoint x: 296, startPoint y: 149, endPoint x: 276, endPoint y: 148, distance: 20.3
click at [276, 148] on div at bounding box center [268, 139] width 30 height 24
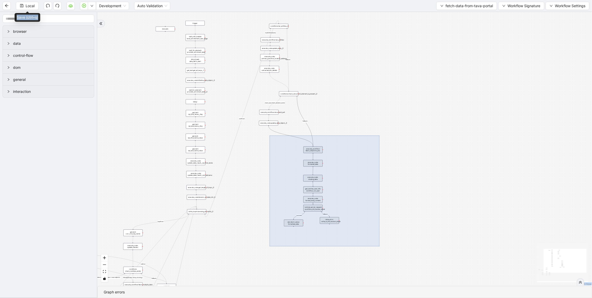
drag, startPoint x: 269, startPoint y: 137, endPoint x: 379, endPoint y: 245, distance: 154.4
click at [379, 246] on div "check_document_element_exists taxEntitiesExists success fallback exitFrom fallb…" at bounding box center [344, 149] width 494 height 274
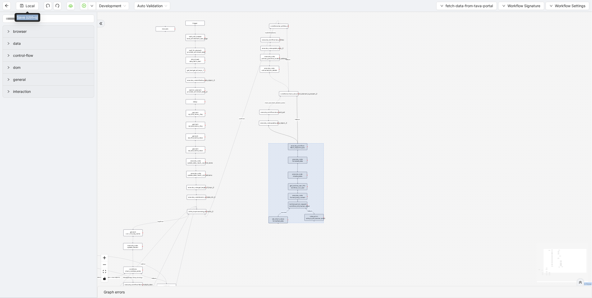
drag, startPoint x: 330, startPoint y: 212, endPoint x: 314, endPoint y: 209, distance: 15.7
click at [314, 209] on div at bounding box center [295, 184] width 55 height 80
click at [349, 137] on div "check_document_element_exists taxEntitiesExists success fallback exitFrom fallb…" at bounding box center [344, 149] width 494 height 274
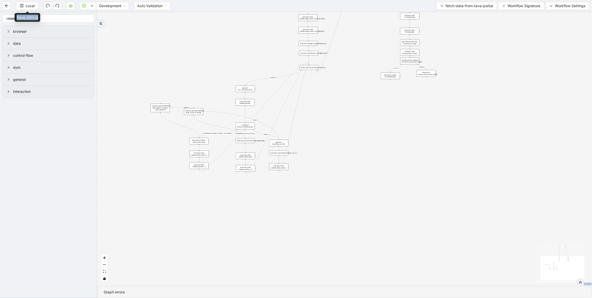
click at [392, 117] on div "check_document_element_exists taxEntitiesExists success fallback exitFrom fallb…" at bounding box center [344, 149] width 494 height 274
click at [32, 4] on span "Local" at bounding box center [30, 6] width 9 height 6
click at [83, 8] on button "button" at bounding box center [84, 6] width 8 height 8
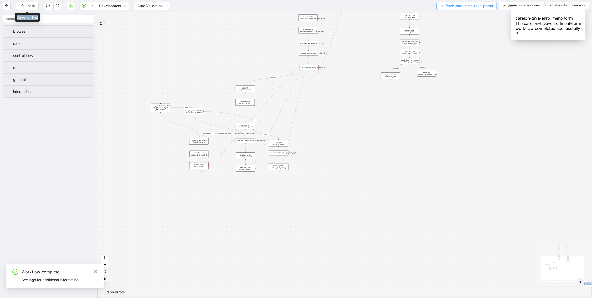
click at [451, 5] on span "fetch-data-from-tava-portal" at bounding box center [468, 6] width 47 height 6
click at [441, 15] on span "Select" at bounding box center [465, 16] width 53 height 6
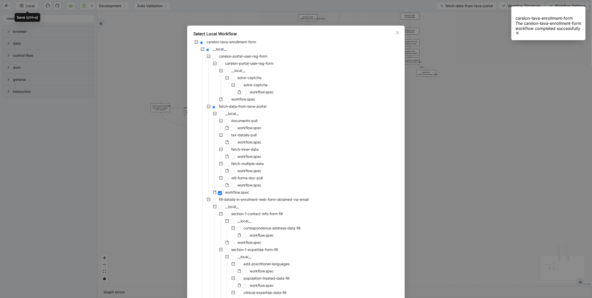
scroll to position [157, 0]
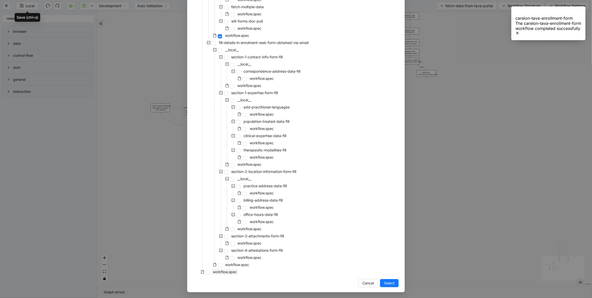
click at [223, 271] on span "workflow.spec" at bounding box center [225, 272] width 24 height 4
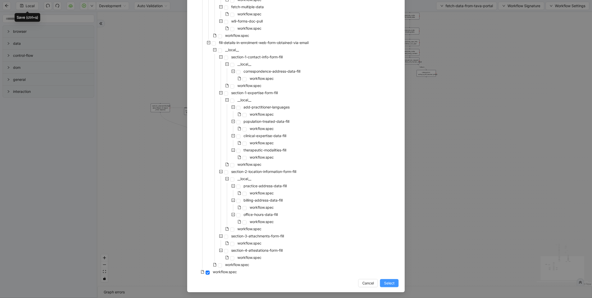
click at [387, 282] on span "Select" at bounding box center [389, 284] width 10 height 6
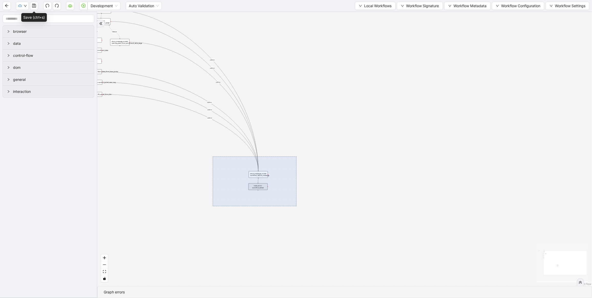
drag, startPoint x: 213, startPoint y: 157, endPoint x: 296, endPoint y: 206, distance: 97.3
click at [296, 206] on div "fallback Is enrolment page onError onError onError onError onError onError trig…" at bounding box center [344, 149] width 494 height 274
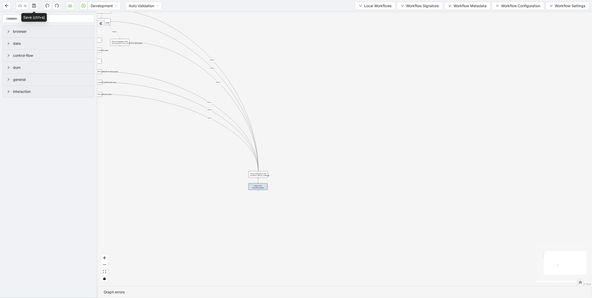
click at [223, 157] on div "fallback Is enrolment page onError onError onError onError onError onError trig…" at bounding box center [344, 149] width 494 height 274
drag, startPoint x: 231, startPoint y: 157, endPoint x: 288, endPoint y: 199, distance: 70.8
click at [288, 199] on div "fallback Is enrolment page onError onError onError onError onError onError trig…" at bounding box center [344, 149] width 494 height 274
drag, startPoint x: 264, startPoint y: 182, endPoint x: 245, endPoint y: 109, distance: 75.9
click at [245, 109] on div at bounding box center [238, 107] width 19 height 19
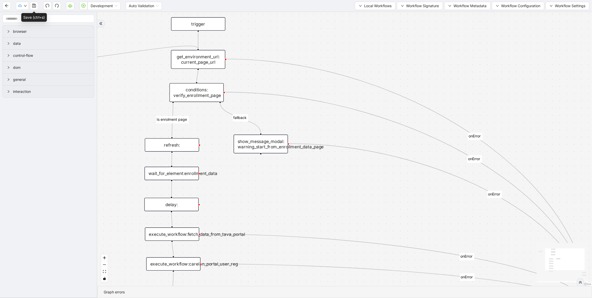
drag, startPoint x: 245, startPoint y: 152, endPoint x: 256, endPoint y: 145, distance: 12.8
click at [256, 145] on div "show_message_modal: warning_start_from_enrollment_data_page" at bounding box center [260, 144] width 54 height 19
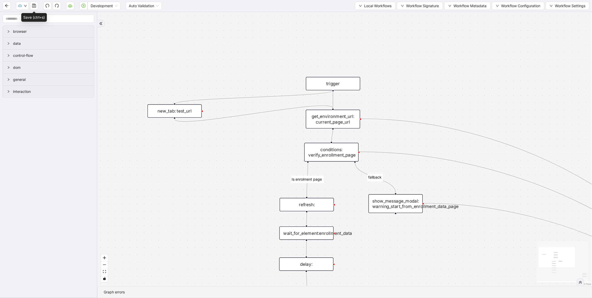
drag, startPoint x: 333, startPoint y: 91, endPoint x: 175, endPoint y: 103, distance: 158.6
click at [35, 5] on icon "save" at bounding box center [34, 6] width 4 height 4
click at [34, 7] on icon "save" at bounding box center [34, 6] width 4 height 4
click at [83, 6] on icon "play-circle" at bounding box center [83, 6] width 4 height 4
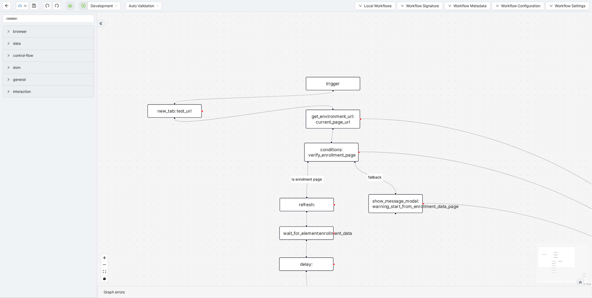
click at [332, 89] on div "trigger" at bounding box center [333, 83] width 54 height 13
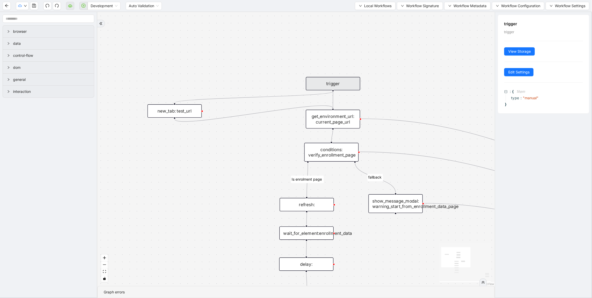
drag, startPoint x: 333, startPoint y: 90, endPoint x: 257, endPoint y: 110, distance: 78.9
click at [264, 110] on icon "Edge from new_tab: test_url to get_environment_url: current_page_url" at bounding box center [254, 114] width 158 height 16
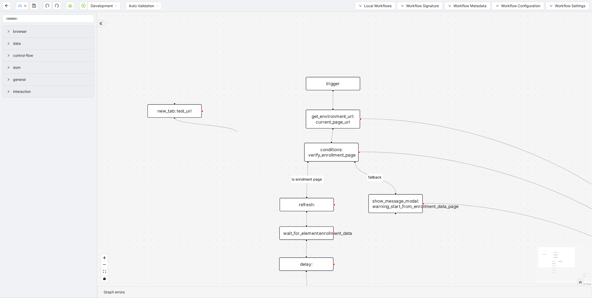
drag, startPoint x: 174, startPoint y: 117, endPoint x: 314, endPoint y: 115, distance: 140.8
drag, startPoint x: 174, startPoint y: 117, endPoint x: 330, endPoint y: 108, distance: 156.1
click at [33, 6] on icon "save" at bounding box center [34, 6] width 4 height 4
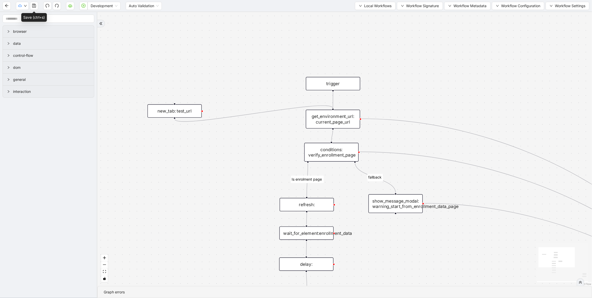
click at [33, 6] on icon "save" at bounding box center [34, 6] width 4 height 4
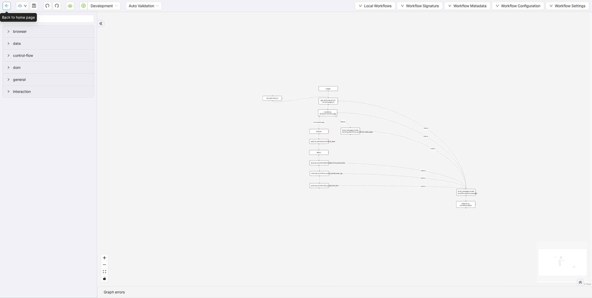
click at [7, 6] on icon "arrow-left" at bounding box center [7, 6] width 4 height 4
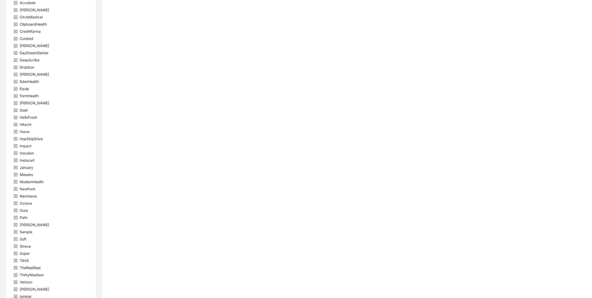
scroll to position [34, 0]
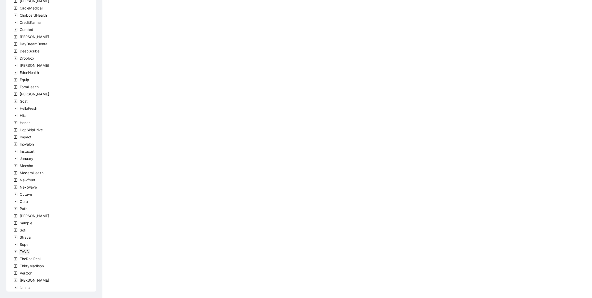
click at [23, 252] on span "TAVA" at bounding box center [24, 252] width 9 height 4
click at [31, 253] on span "team" at bounding box center [30, 252] width 8 height 4
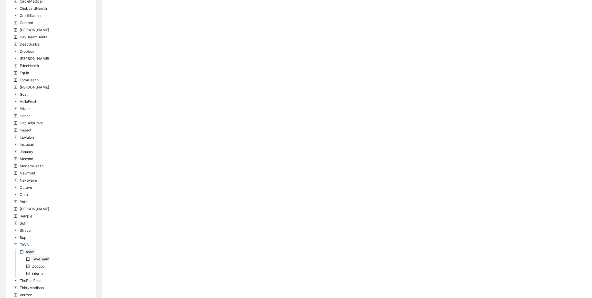
click at [44, 259] on span "TavaTeam" at bounding box center [40, 259] width 17 height 4
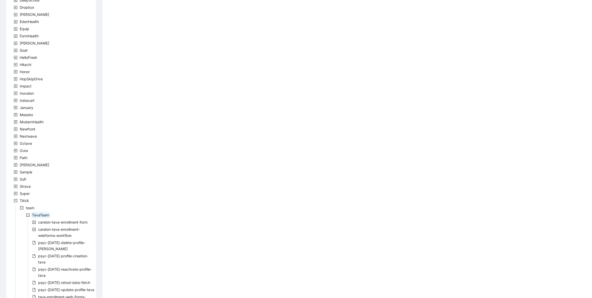
scroll to position [117, 0]
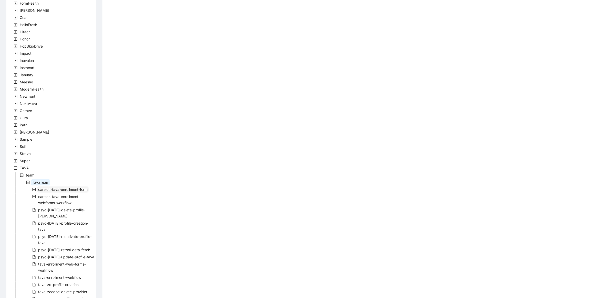
click at [69, 189] on span "carelon-tava-enrollment-form" at bounding box center [62, 189] width 49 height 4
click at [72, 197] on span "carelon-tava-enrollment-form" at bounding box center [68, 197] width 49 height 4
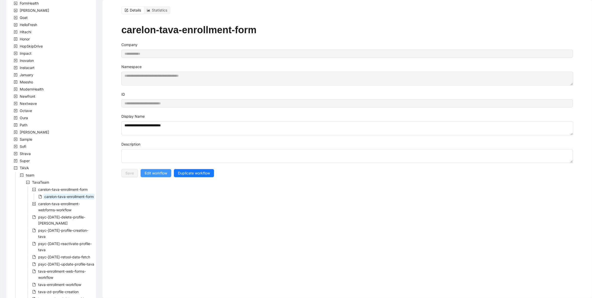
click at [152, 175] on span "Edit workflow" at bounding box center [156, 173] width 23 height 6
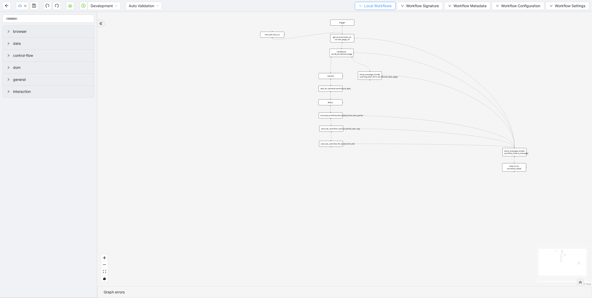
click at [372, 5] on span "Local Workflows" at bounding box center [377, 6] width 27 height 6
click at [365, 30] on span "Remove" at bounding box center [372, 32] width 33 height 6
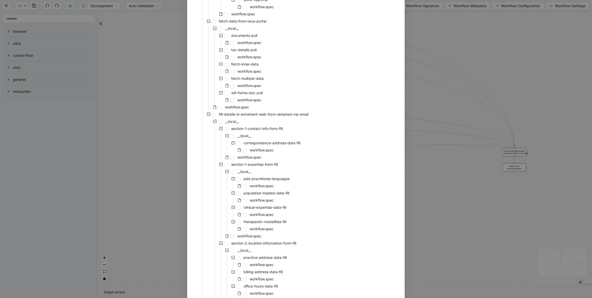
scroll to position [157, 0]
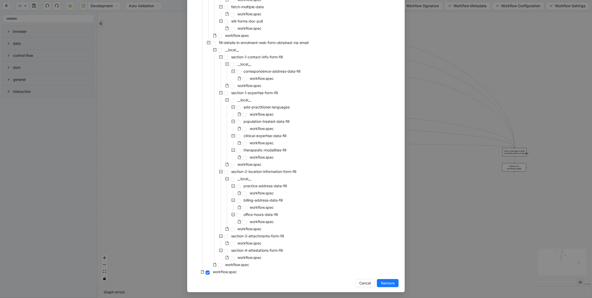
click at [448, 192] on div "Remove Local Workflow carelon-tava-enrollment-form __local__ carelon-portal-use…" at bounding box center [296, 149] width 592 height 298
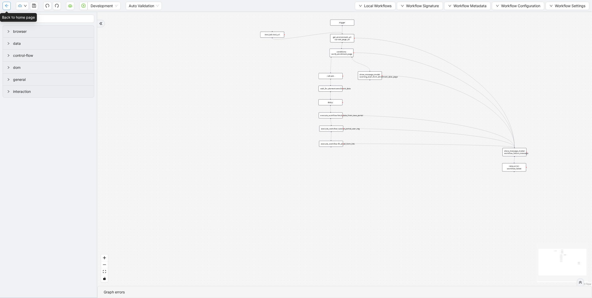
click at [6, 5] on icon "arrow-left" at bounding box center [6, 5] width 3 height 3
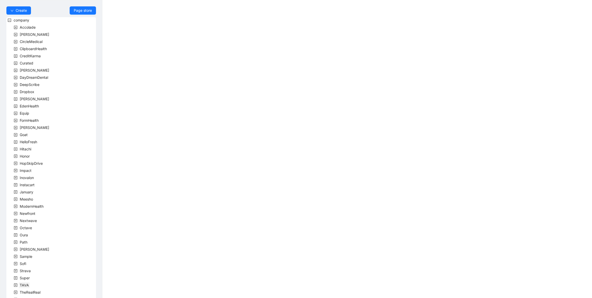
click at [23, 282] on span "TAVA" at bounding box center [24, 285] width 11 height 6
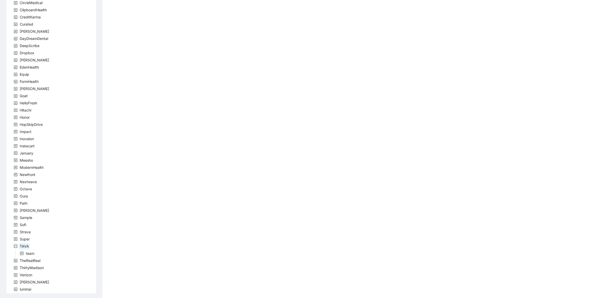
scroll to position [40, 0]
click at [31, 253] on span "team" at bounding box center [30, 252] width 8 height 4
click at [35, 259] on span "TavaTeam" at bounding box center [40, 259] width 17 height 4
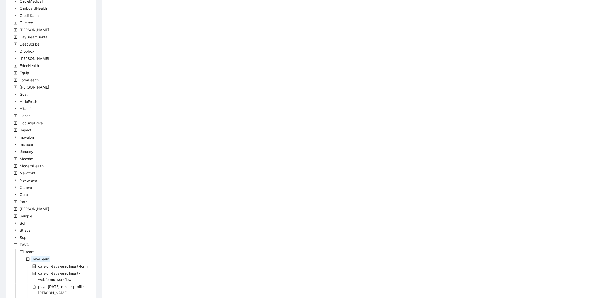
scroll to position [117, 0]
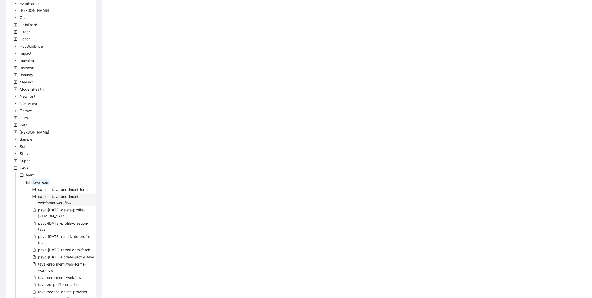
click at [67, 199] on span "carelon-tava-enrollment-webforms-workflow" at bounding box center [66, 200] width 59 height 12
click at [71, 210] on span "carelon-tava-enrollment-webforms-workflow" at bounding box center [65, 213] width 42 height 10
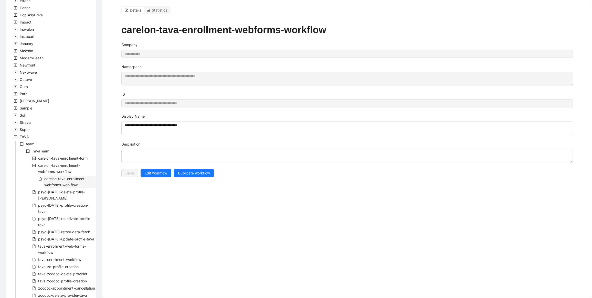
scroll to position [194, 0]
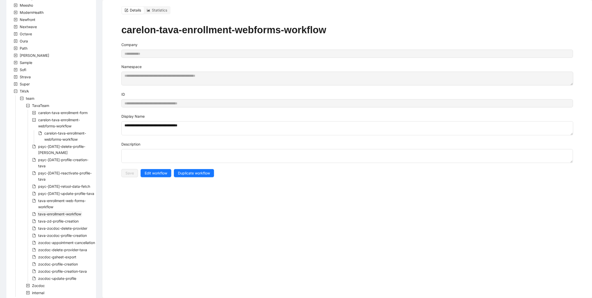
click at [70, 212] on span "tava-enrollment-workflow" at bounding box center [59, 214] width 43 height 4
type textarea "**********"
type input "**********"
type textarea "**********"
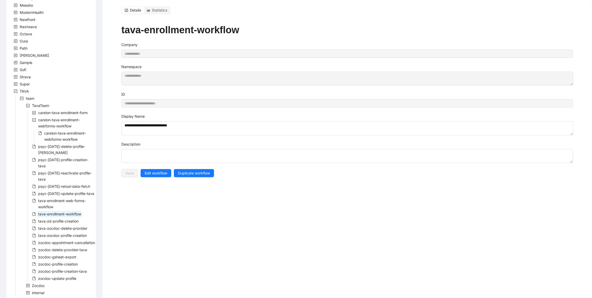
click at [70, 212] on span "tava-enrollment-workflow" at bounding box center [59, 214] width 43 height 4
click at [163, 173] on span "Edit workflow" at bounding box center [156, 173] width 23 height 6
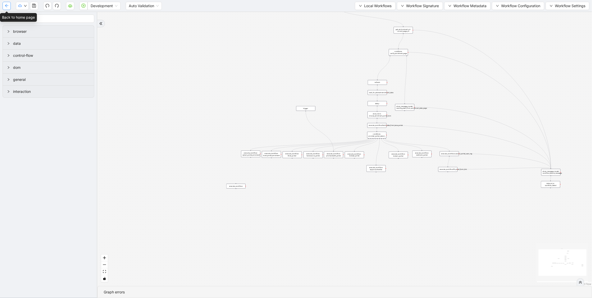
click at [5, 4] on icon "arrow-left" at bounding box center [7, 6] width 4 height 4
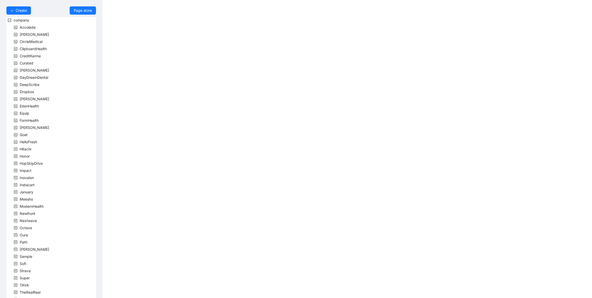
scroll to position [34, 0]
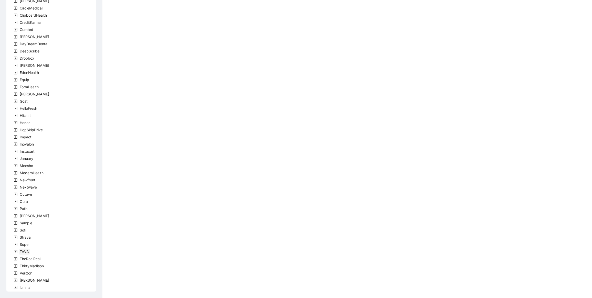
click at [25, 250] on span "TAVA" at bounding box center [24, 252] width 9 height 4
click at [27, 259] on span "team" at bounding box center [30, 259] width 8 height 4
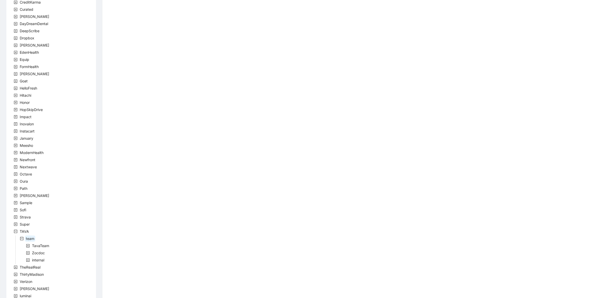
scroll to position [62, 0]
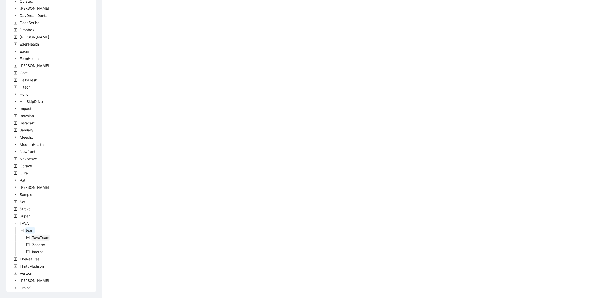
click at [45, 236] on span "TavaTeam" at bounding box center [40, 237] width 17 height 4
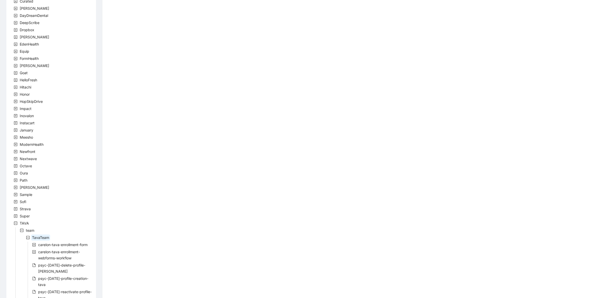
scroll to position [177, 0]
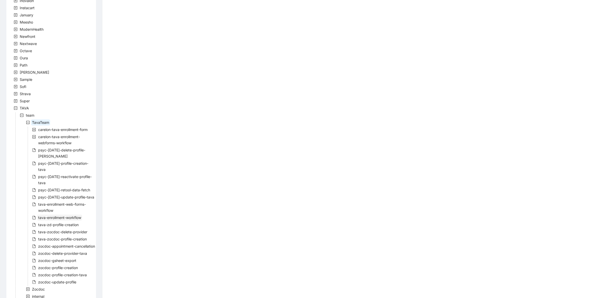
click at [66, 216] on span "tava-enrollment-workflow" at bounding box center [59, 218] width 43 height 4
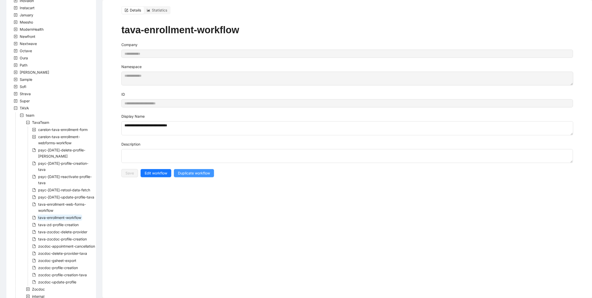
click at [194, 174] on span "Duplicate workflow" at bounding box center [194, 173] width 32 height 6
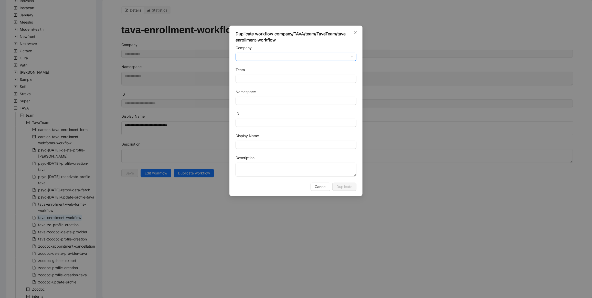
click at [288, 59] on input "Company" at bounding box center [296, 57] width 115 height 8
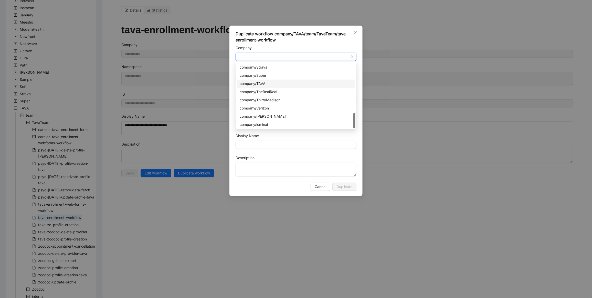
click at [257, 82] on div "company/TAVA" at bounding box center [296, 84] width 113 height 6
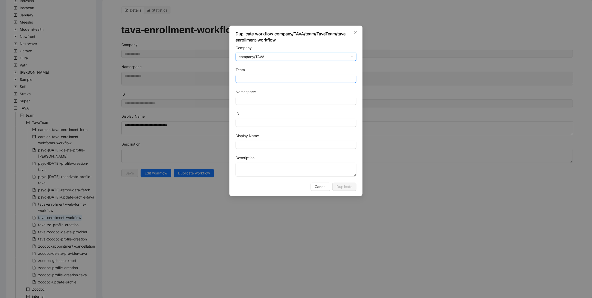
click at [260, 79] on input "Team" at bounding box center [296, 79] width 115 height 8
click at [259, 98] on div "TavaTeam" at bounding box center [296, 97] width 113 height 6
type input "********"
click at [259, 98] on input "Namespace" at bounding box center [295, 101] width 121 height 8
click at [243, 101] on input "**********" at bounding box center [295, 101] width 121 height 8
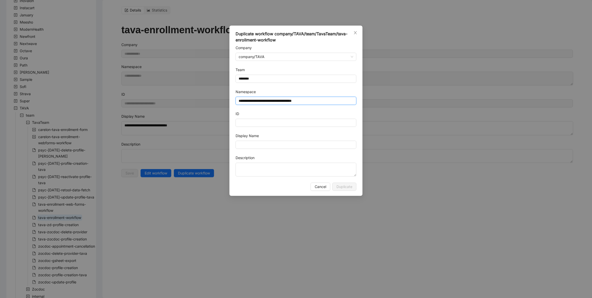
click at [243, 101] on input "**********" at bounding box center [295, 101] width 121 height 8
click at [291, 101] on input "**********" at bounding box center [295, 101] width 121 height 8
click at [270, 101] on input "**********" at bounding box center [295, 101] width 121 height 8
type input "**********"
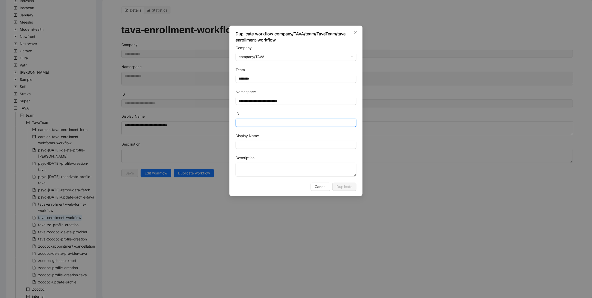
click at [265, 127] on input "ID" at bounding box center [295, 123] width 121 height 8
paste input "**********"
type input "**********"
click at [264, 147] on input "Display Name" at bounding box center [295, 145] width 121 height 8
drag, startPoint x: 269, startPoint y: 127, endPoint x: 200, endPoint y: 116, distance: 69.9
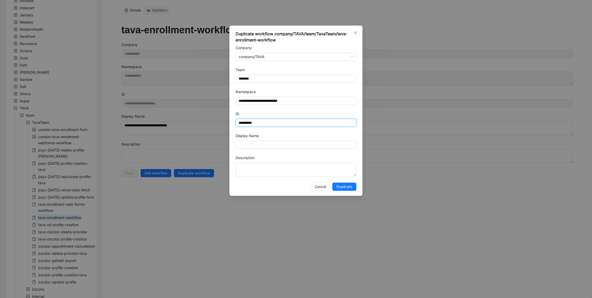
click at [200, 116] on div "**********" at bounding box center [296, 149] width 592 height 298
click at [270, 122] on input "ID" at bounding box center [295, 123] width 121 height 8
paste input "**********"
type input "**********"
drag, startPoint x: 265, startPoint y: 124, endPoint x: 204, endPoint y: 113, distance: 62.5
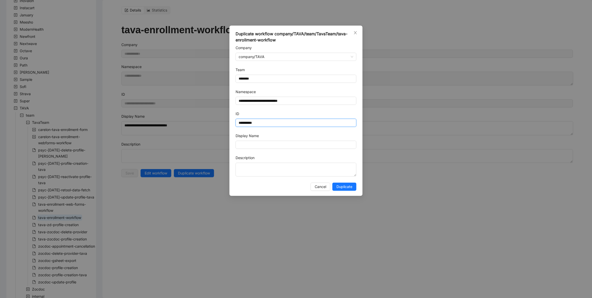
click at [204, 113] on div "**********" at bounding box center [296, 149] width 592 height 298
drag, startPoint x: 309, startPoint y: 101, endPoint x: 183, endPoint y: 99, distance: 126.2
click at [183, 99] on div "**********" at bounding box center [296, 149] width 592 height 298
click at [245, 120] on input "ID" at bounding box center [295, 123] width 121 height 8
paste input "**********"
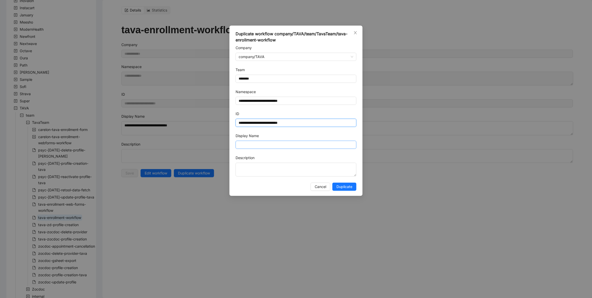
type input "**********"
click at [246, 149] on input "Display Name" at bounding box center [295, 145] width 121 height 8
click at [242, 145] on input "**********" at bounding box center [295, 145] width 121 height 8
click at [279, 146] on input "**********" at bounding box center [295, 145] width 121 height 8
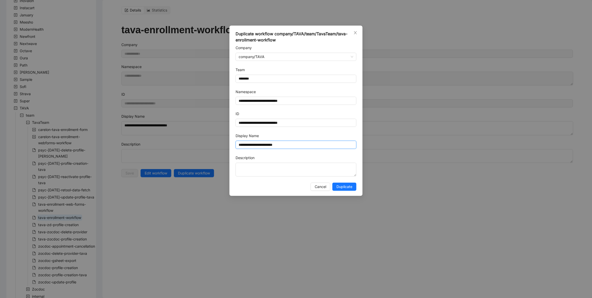
click at [279, 146] on input "**********" at bounding box center [295, 145] width 121 height 8
type input "**********"
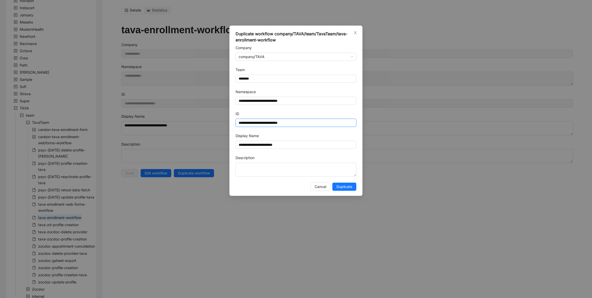
click at [271, 124] on input "**********" at bounding box center [295, 123] width 121 height 8
paste input "text"
type input "**********"
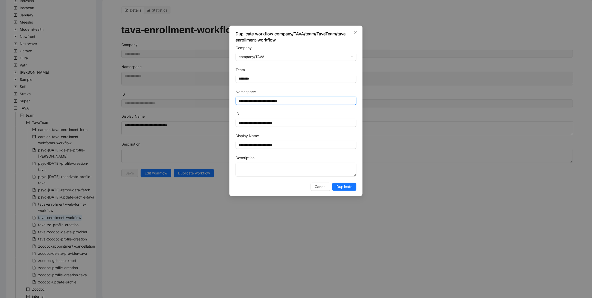
click at [284, 102] on input "**********" at bounding box center [295, 101] width 121 height 8
paste input "text"
type input "**********"
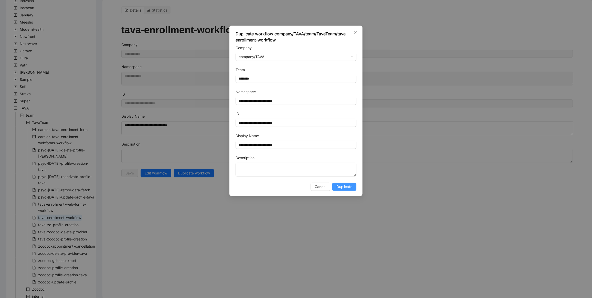
click at [348, 188] on span "Duplicate" at bounding box center [344, 187] width 16 height 6
click at [343, 189] on span "Duplicate" at bounding box center [344, 187] width 16 height 6
click at [288, 99] on input "**********" at bounding box center [295, 101] width 121 height 8
